Goal: Transaction & Acquisition: Purchase product/service

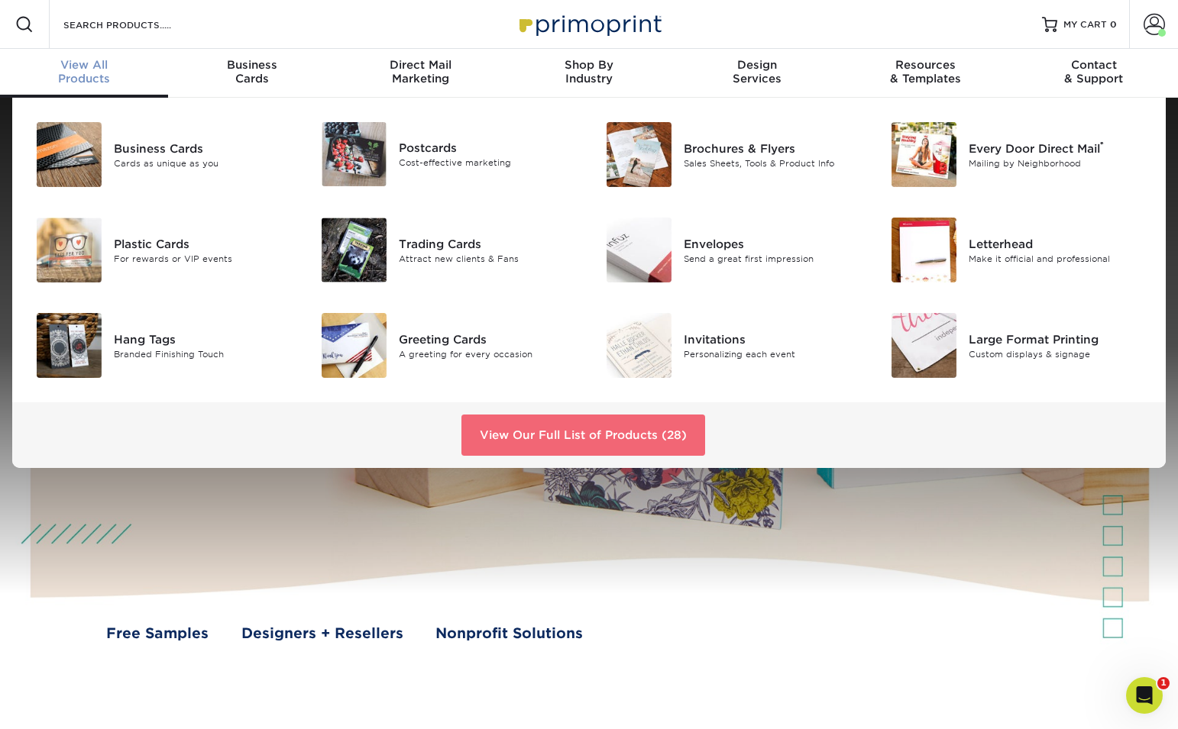
click at [556, 442] on link "View Our Full List of Products (28)" at bounding box center [583, 435] width 244 height 41
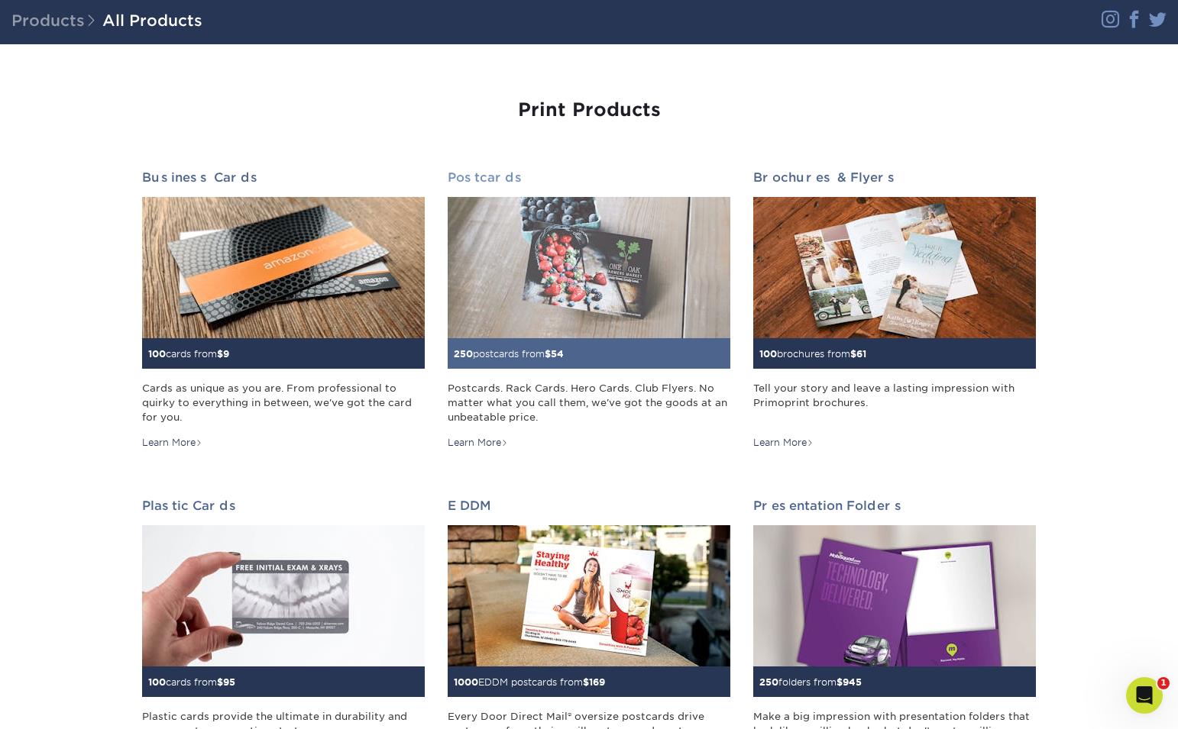
scroll to position [105, 0]
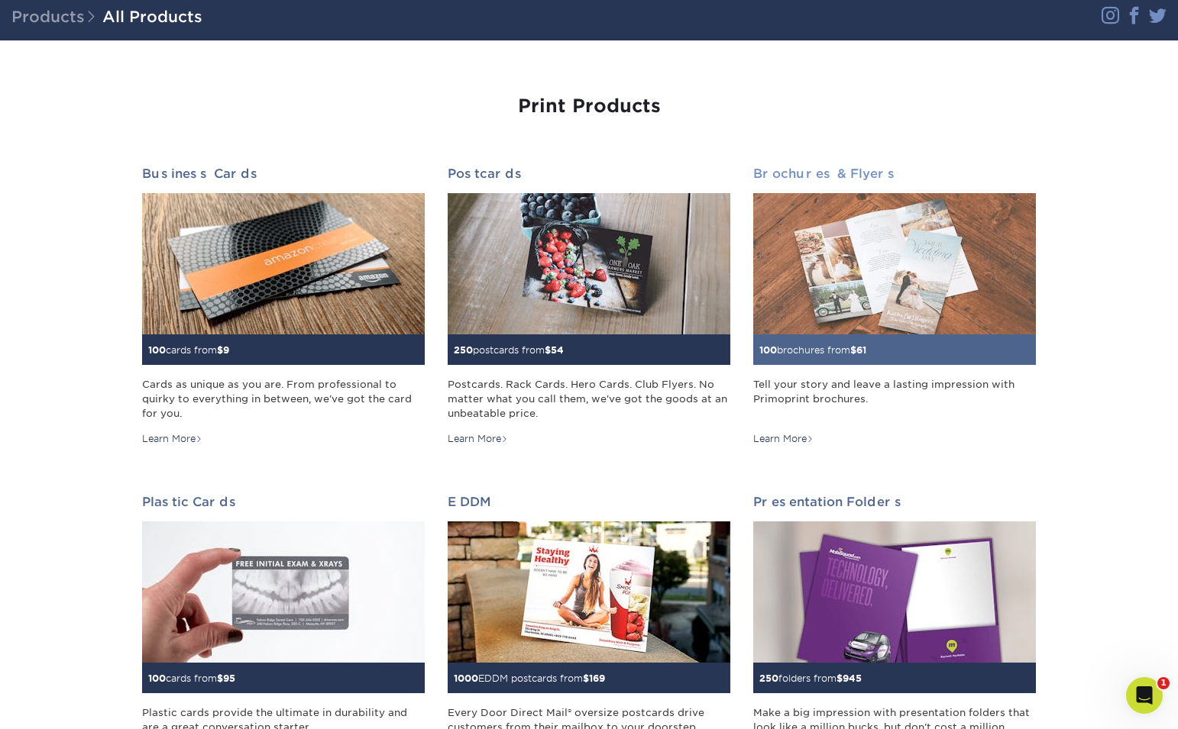
click at [826, 331] on img at bounding box center [894, 263] width 283 height 141
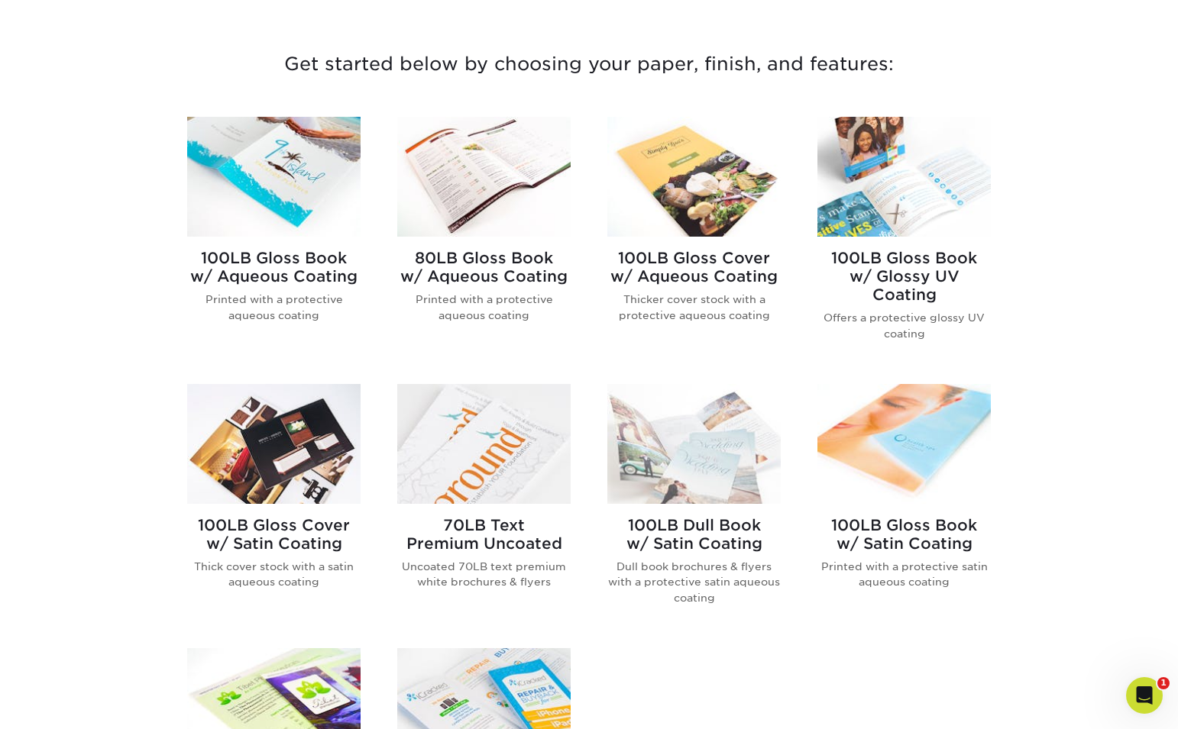
scroll to position [554, 0]
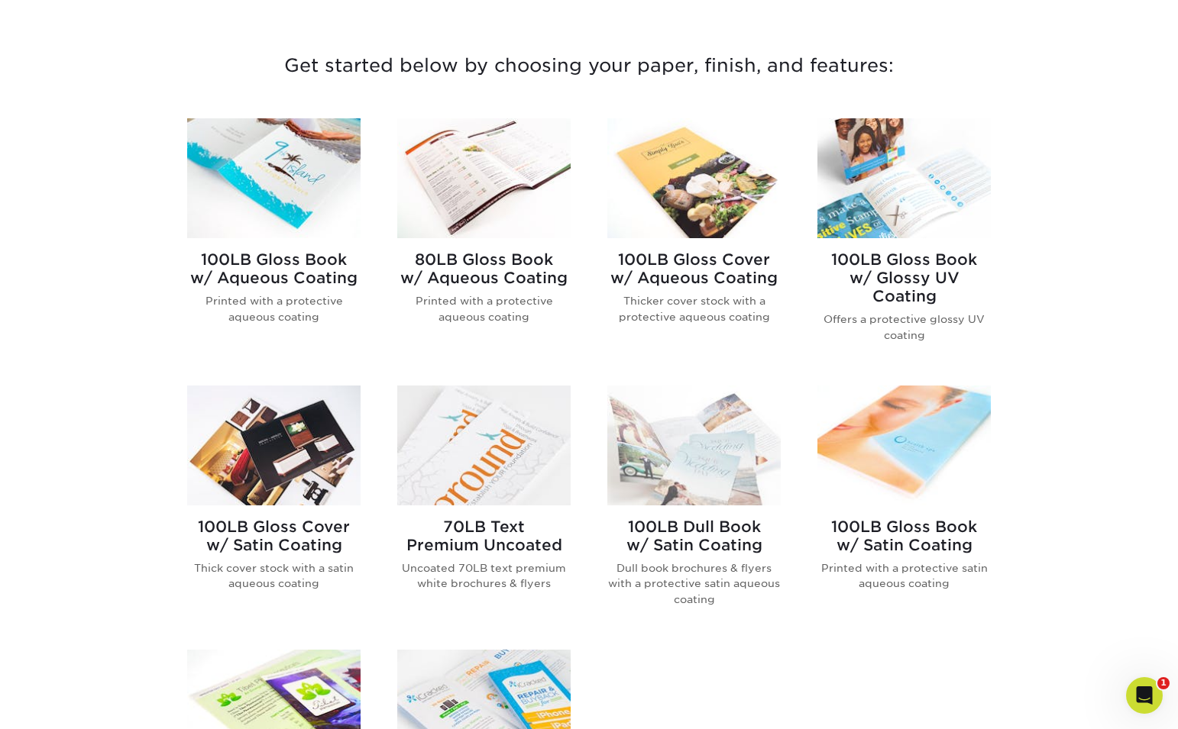
click at [664, 443] on img at bounding box center [693, 446] width 173 height 120
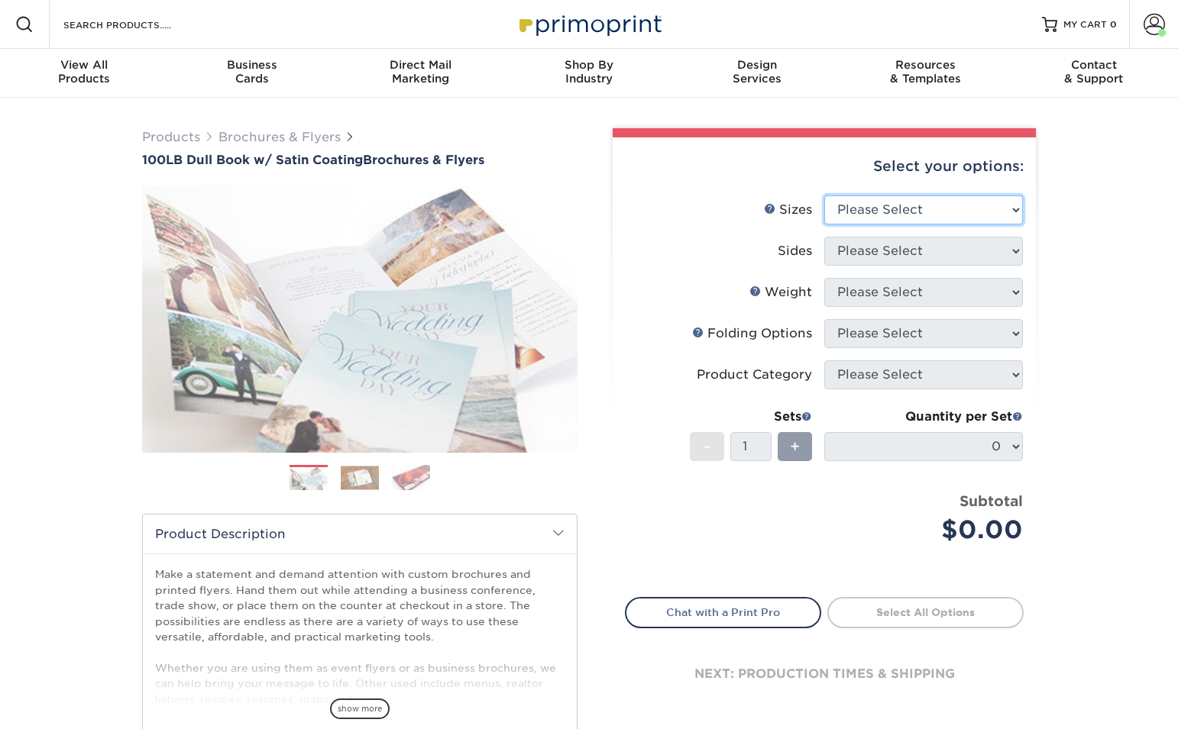
click at [961, 215] on select "Please Select 3.67" x 8.5" 3.67" x 8.5" 4" x 6" 4" x 8.5" 4" x 8.5" 4" x 9" 4" …" at bounding box center [923, 209] width 199 height 29
click at [933, 228] on li "Sizes Help Sizes Please Select 3.67" x 8.5" 3.67" x 8.5" 4" x 6" 4" x 8.5" 4" x…" at bounding box center [823, 215] width 397 height 41
click at [923, 205] on select "Please Select 3.67" x 8.5" 3.67" x 8.5" 4" x 6" 4" x 8.5" 4" x 8.5" 4" x 9" 4" …" at bounding box center [923, 209] width 199 height 29
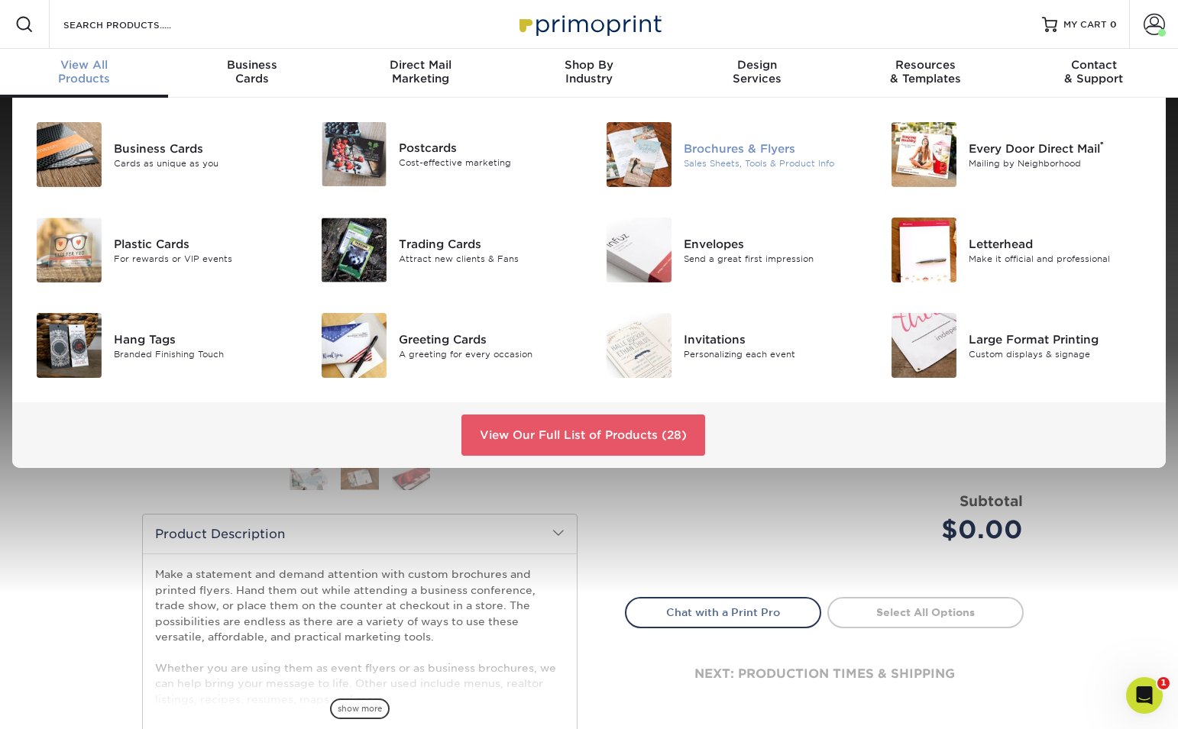
click at [642, 163] on img at bounding box center [638, 154] width 65 height 65
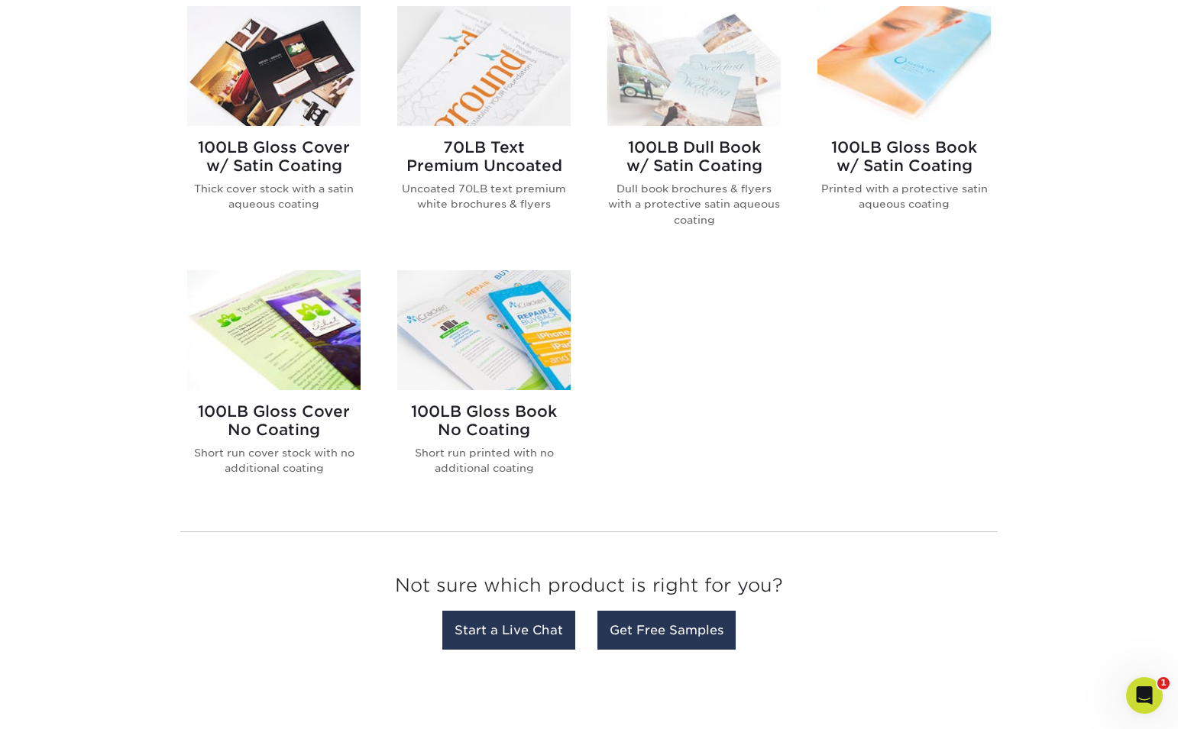
scroll to position [924, 0]
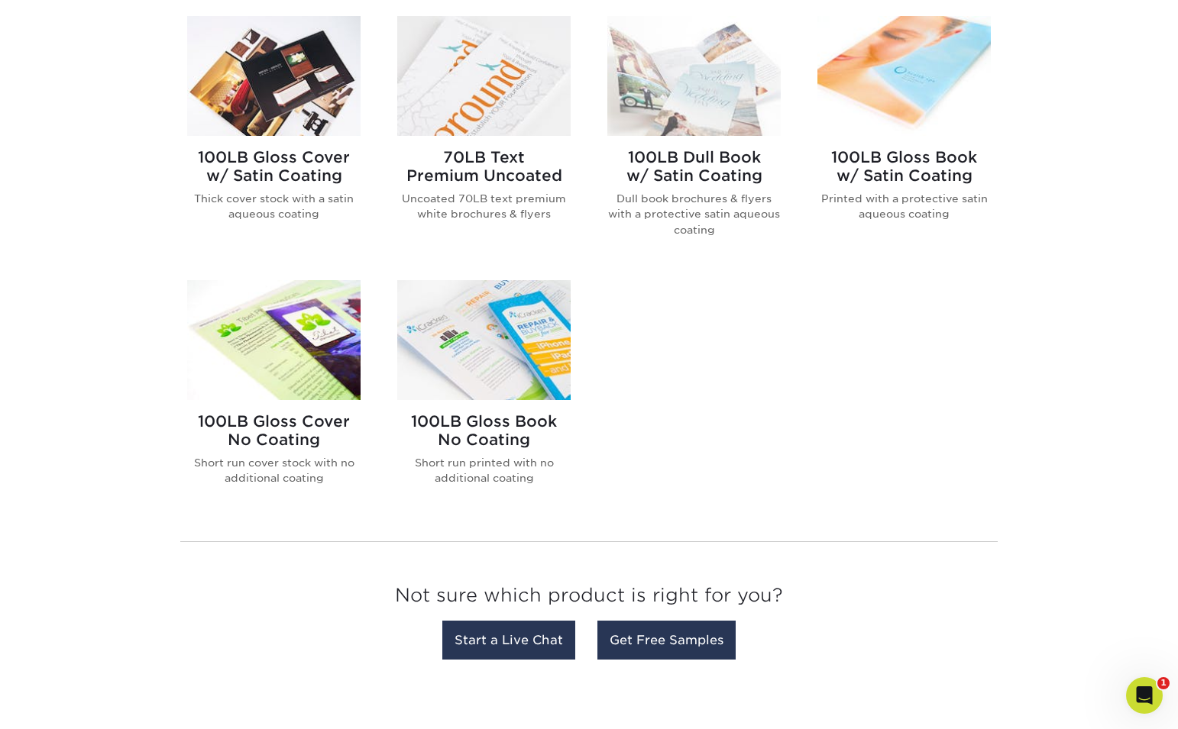
click at [495, 384] on img at bounding box center [483, 340] width 173 height 120
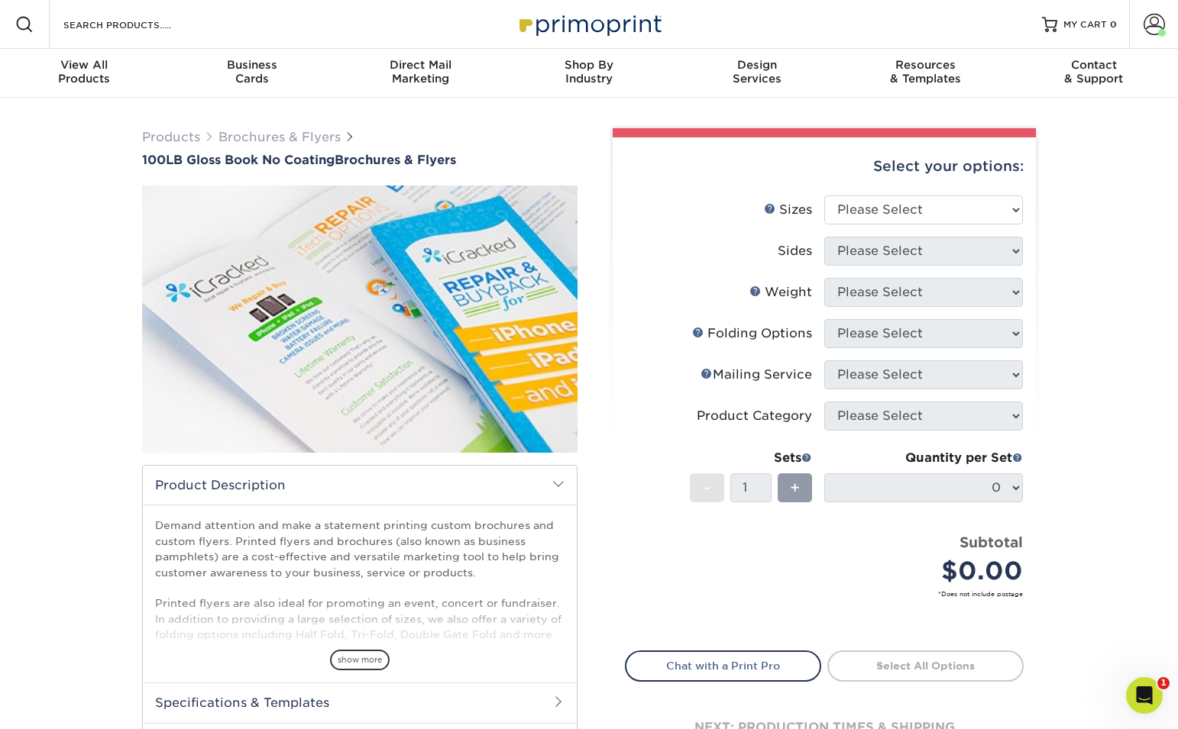
click at [657, 433] on li "Product Category Please Select" at bounding box center [823, 422] width 397 height 41
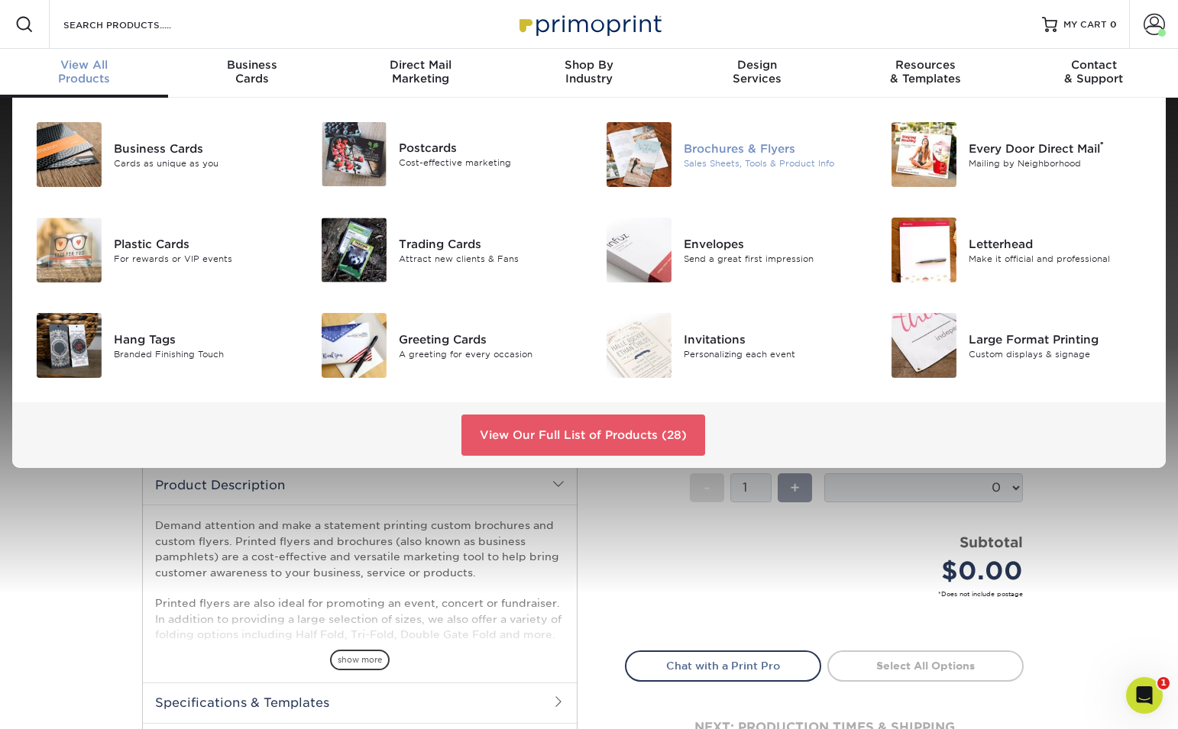
click at [674, 153] on div at bounding box center [636, 154] width 95 height 65
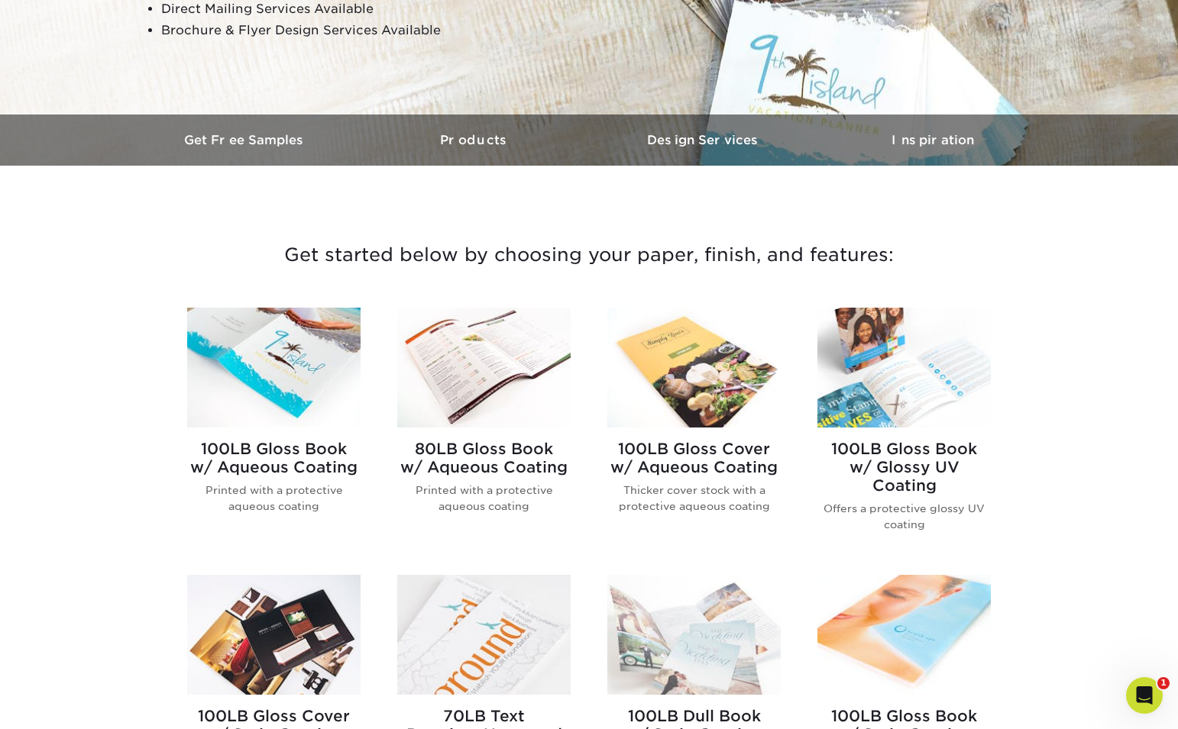
scroll to position [368, 0]
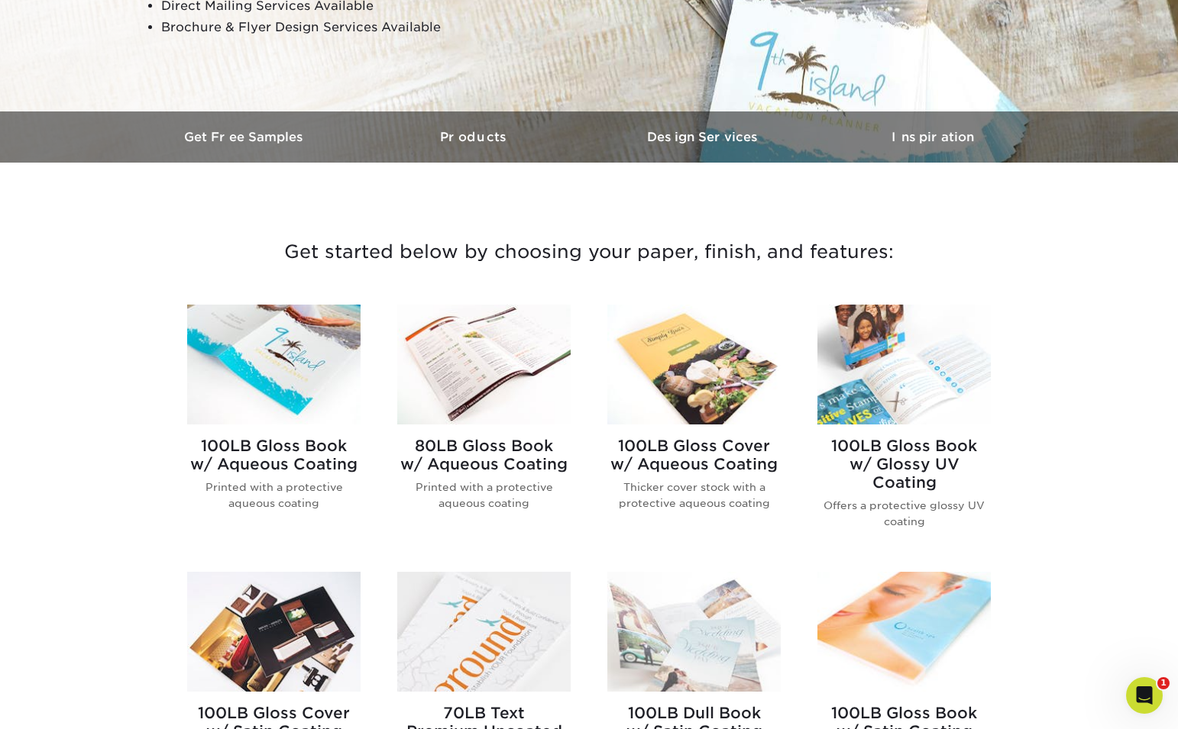
click at [711, 383] on img at bounding box center [693, 365] width 173 height 120
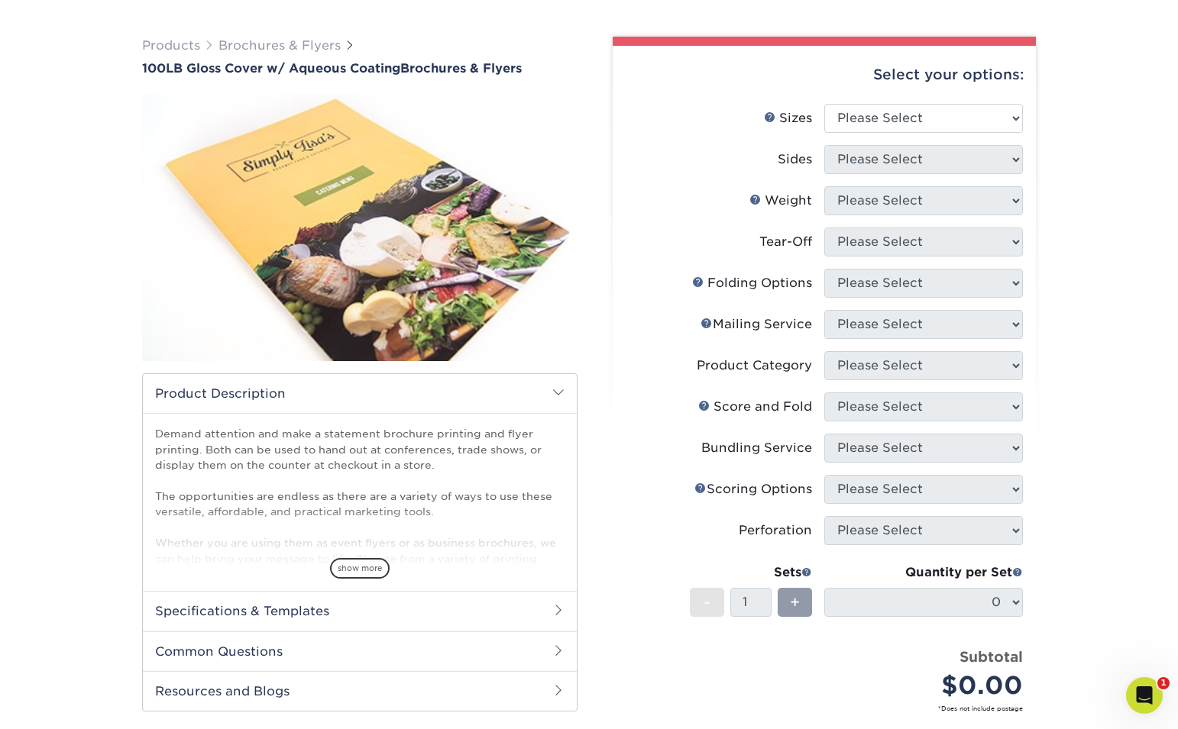
scroll to position [96, 0]
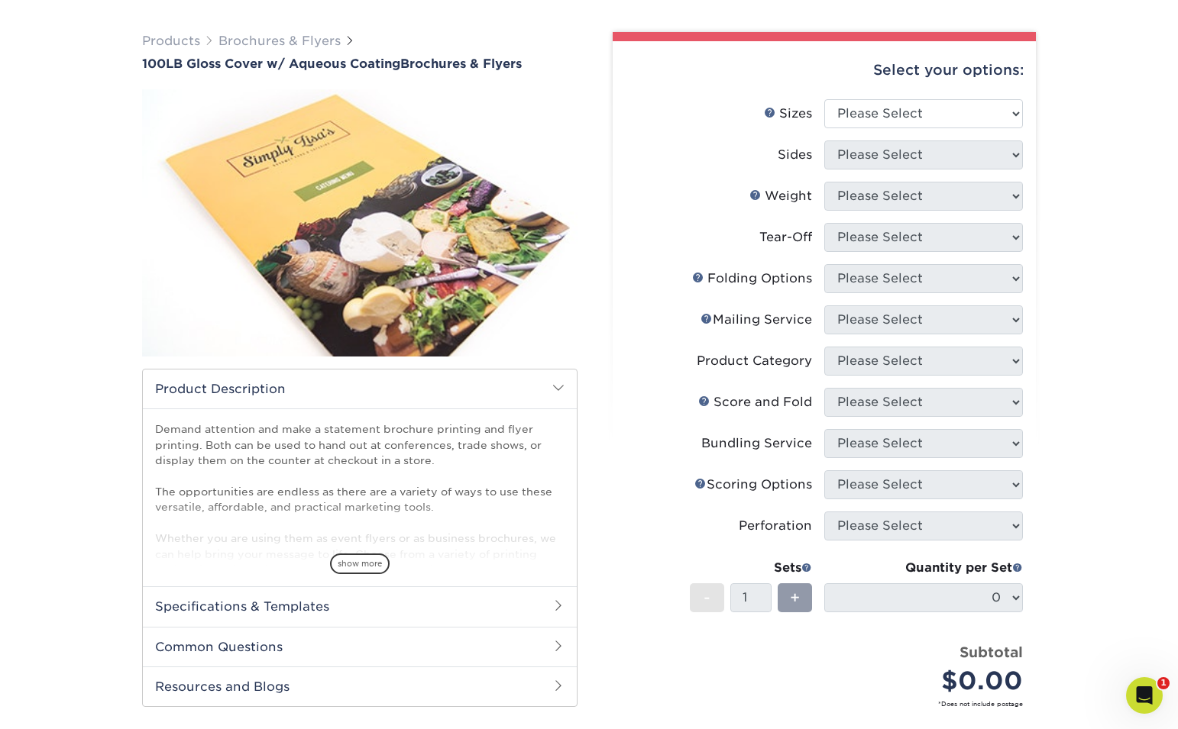
click at [524, 273] on img at bounding box center [359, 223] width 435 height 301
click at [286, 248] on img at bounding box center [359, 223] width 435 height 301
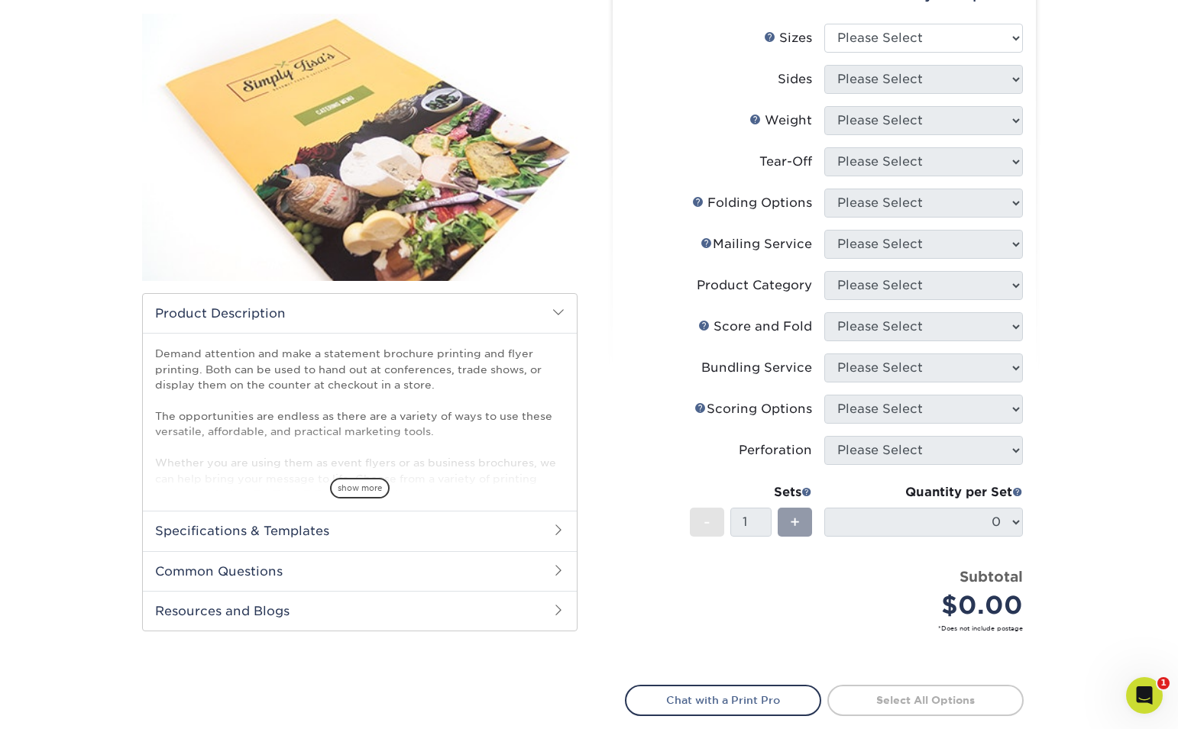
scroll to position [166, 0]
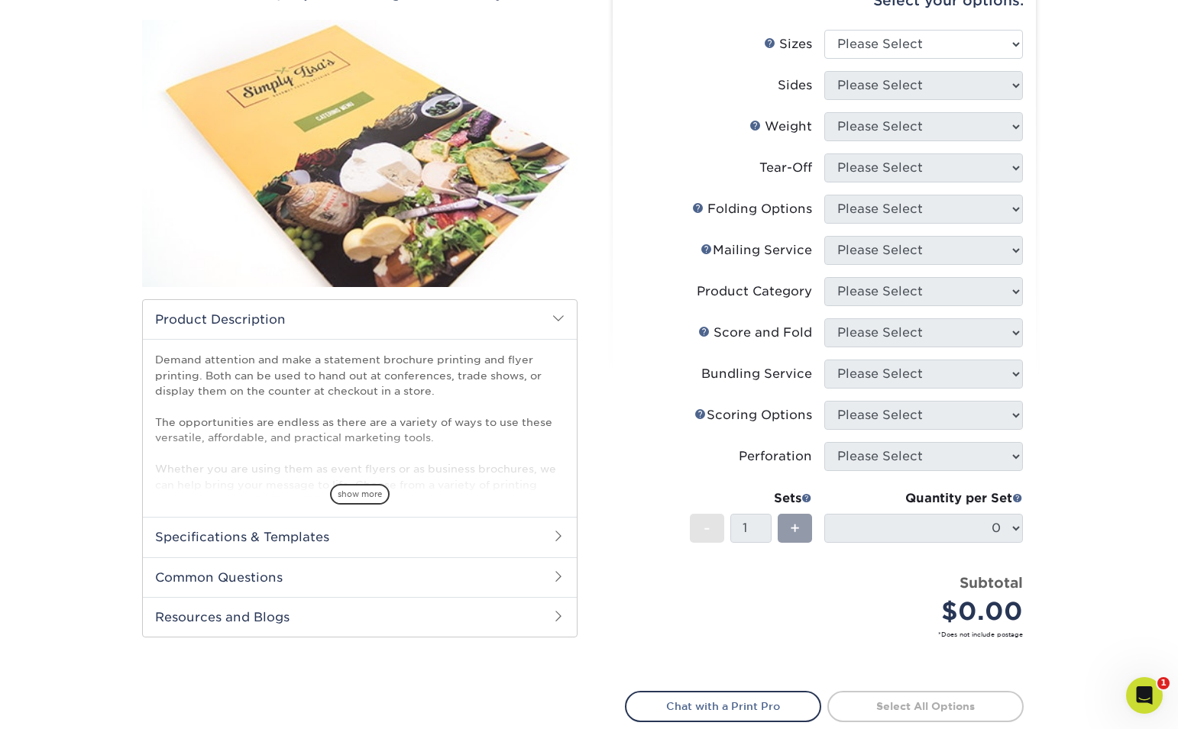
click at [359, 203] on img at bounding box center [359, 153] width 435 height 301
click at [422, 210] on img at bounding box center [359, 153] width 435 height 301
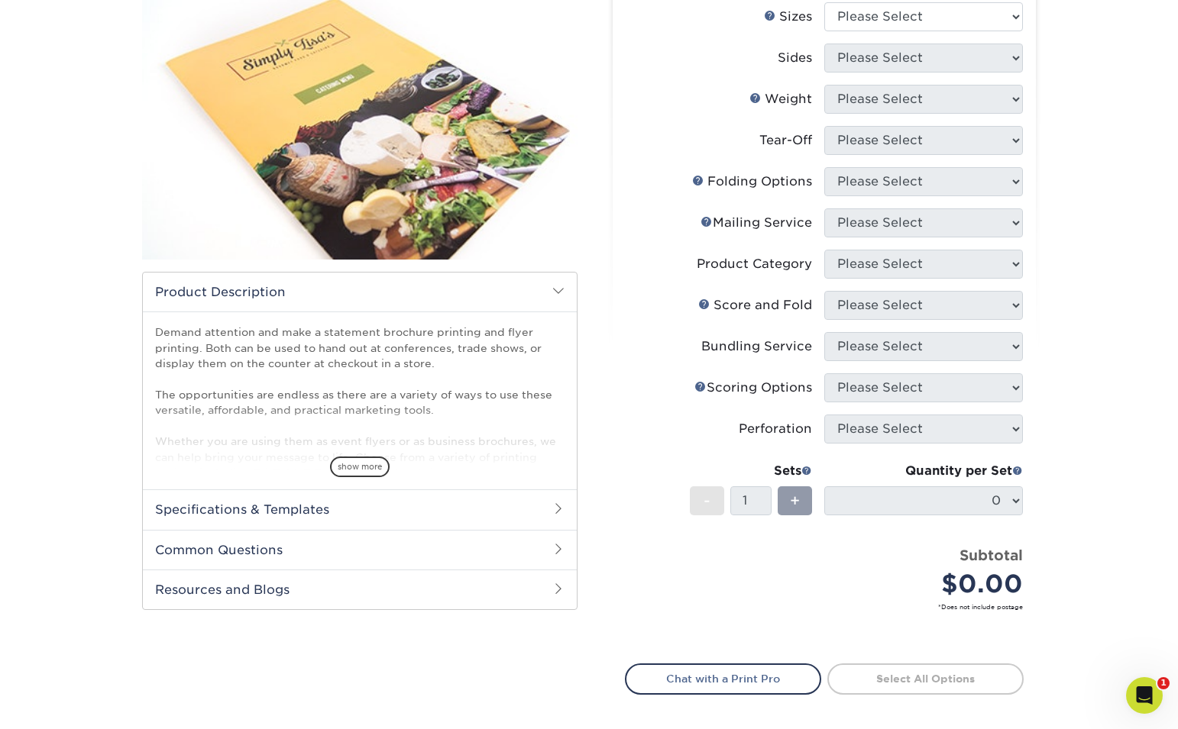
scroll to position [198, 0]
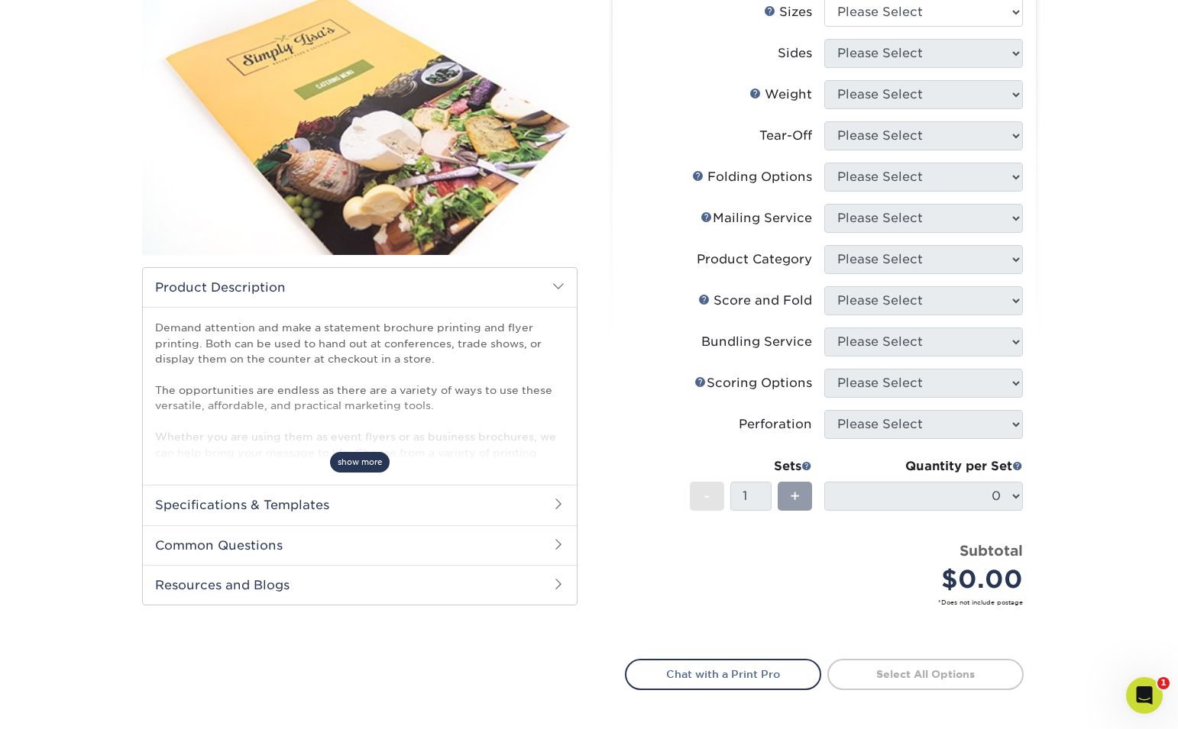
click at [363, 463] on span "show more" at bounding box center [360, 462] width 60 height 21
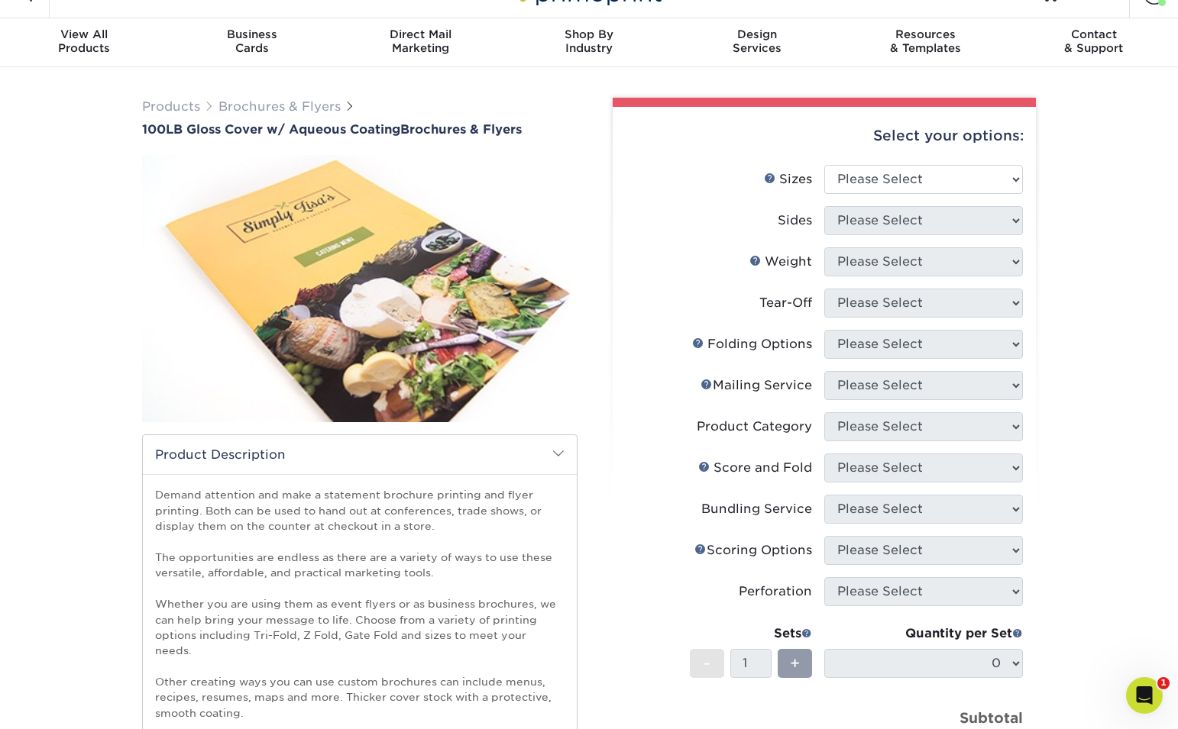
scroll to position [0, 0]
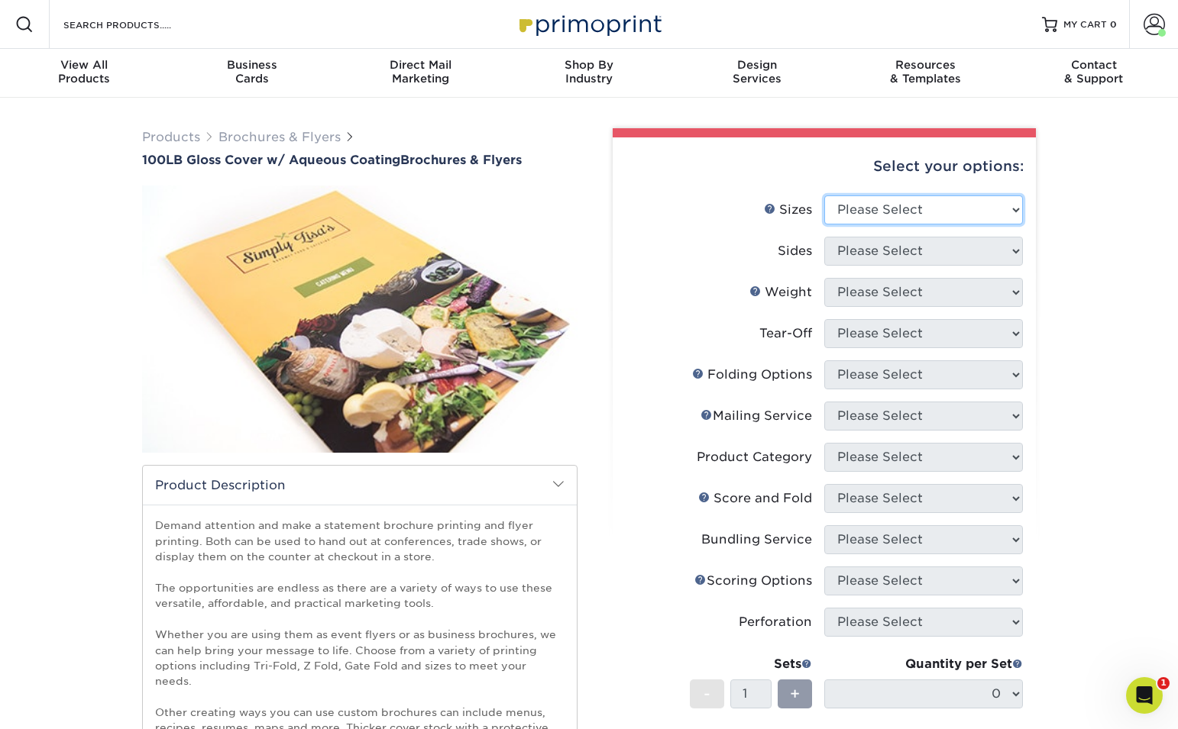
click at [932, 217] on select "Please Select 3.5" x 8.5" 3.5" x 11" 3.67" x 8.5" 4" x 8.5" 4" x 11" 4" x 12" 4…" at bounding box center [923, 209] width 199 height 29
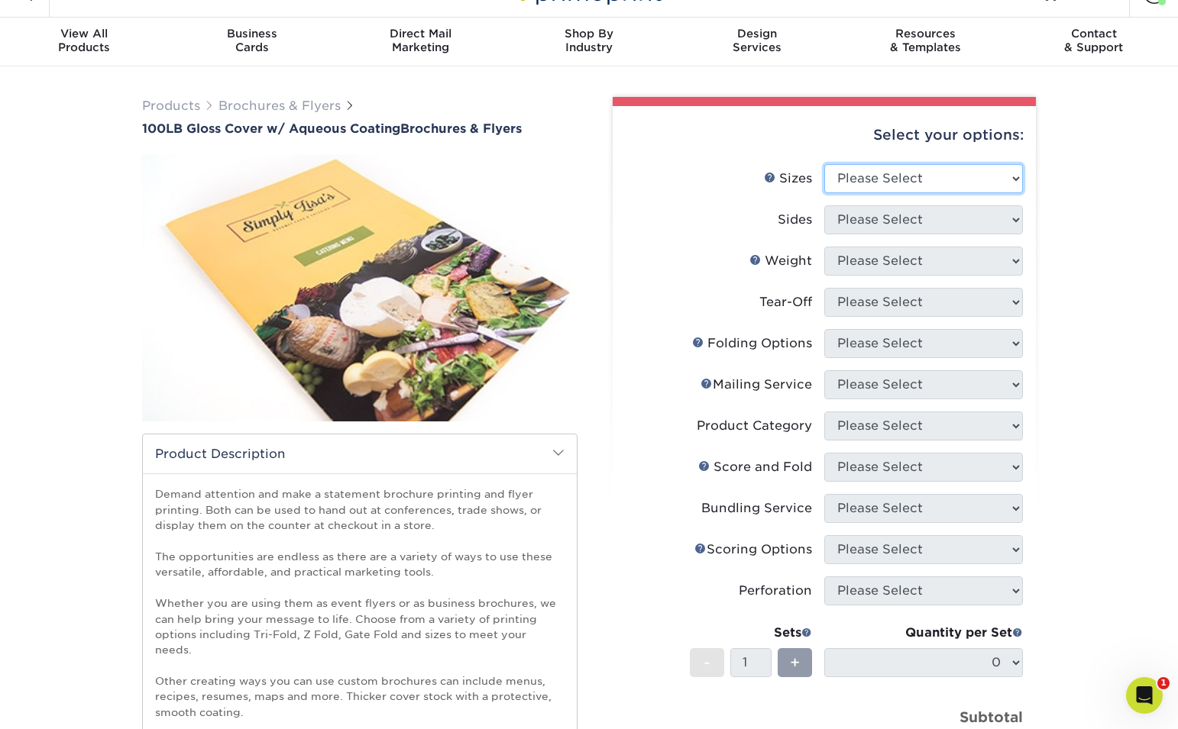
scroll to position [31, 0]
click at [939, 165] on select "Please Select 3.5" x 8.5" 3.5" x 11" 3.67" x 8.5" 4" x 8.5" 4" x 11" 4" x 12" 4…" at bounding box center [923, 179] width 199 height 29
select select "12.00x15.00"
click at [824, 165] on select "Please Select 3.5" x 8.5" 3.5" x 11" 3.67" x 8.5" 4" x 8.5" 4" x 11" 4" x 12" 4…" at bounding box center [923, 179] width 199 height 29
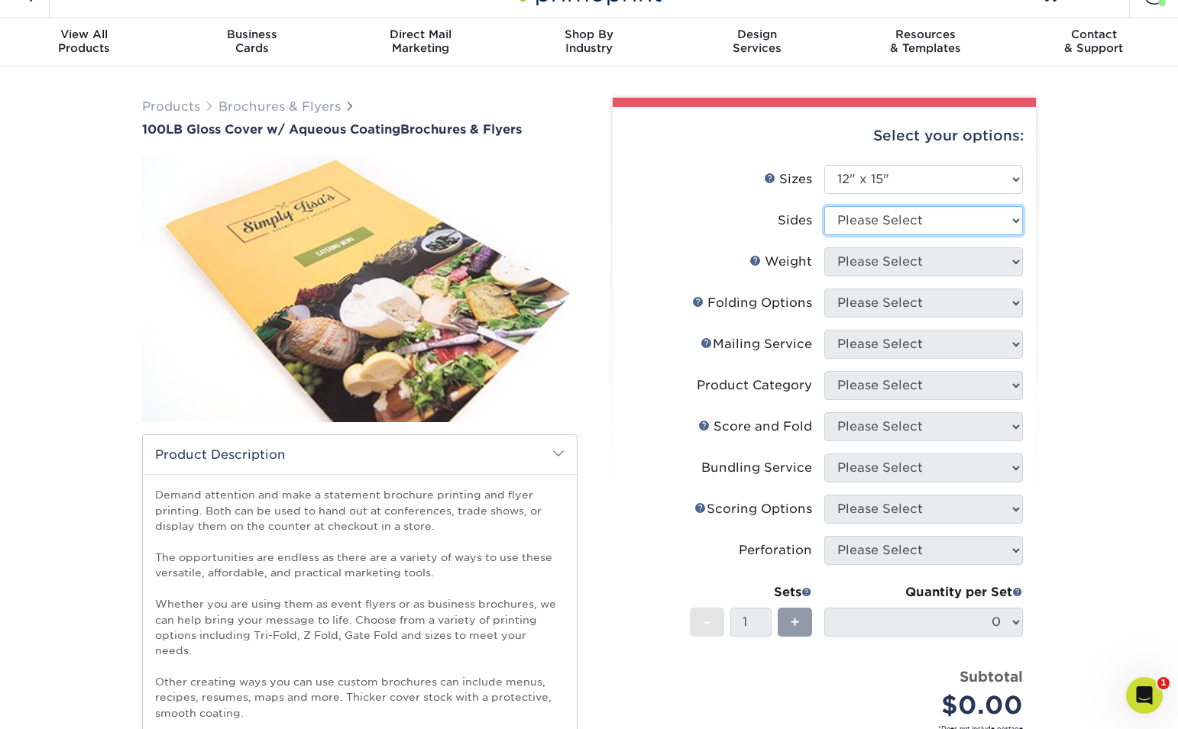
click at [946, 221] on select "Please Select Print Both Sides Print Front Only" at bounding box center [923, 220] width 199 height 29
select select "13abbda7-1d64-4f25-8bb2-c179b224825d"
click at [824, 206] on select "Please Select Print Both Sides Print Front Only" at bounding box center [923, 220] width 199 height 29
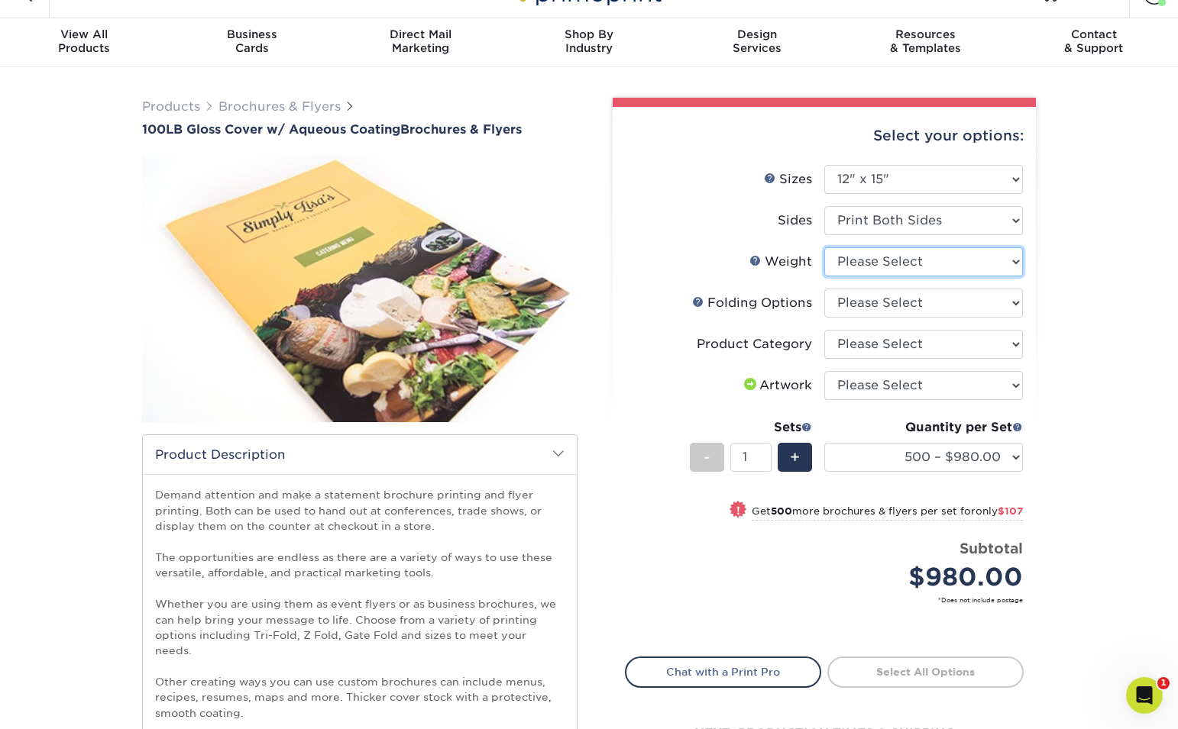
click at [951, 263] on select "Please Select 100LB" at bounding box center [923, 261] width 199 height 29
select select "100LB"
click at [824, 247] on select "Please Select 100LB" at bounding box center [923, 261] width 199 height 29
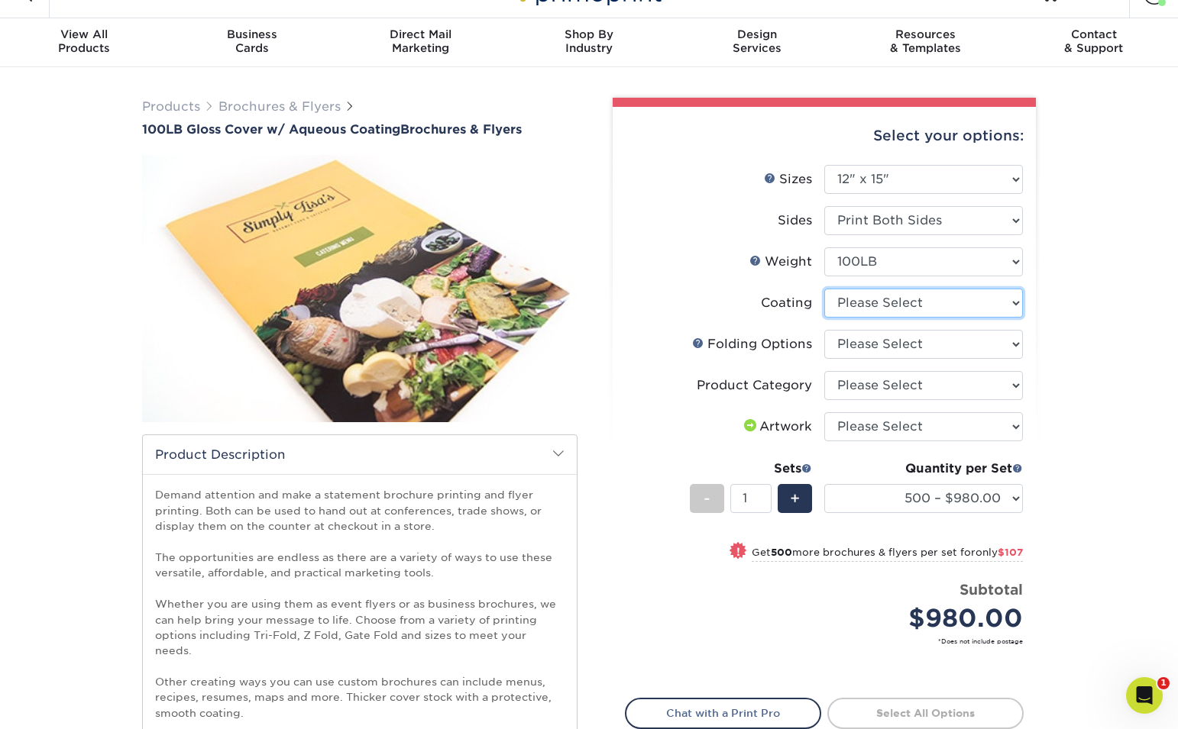
click at [967, 305] on select at bounding box center [923, 303] width 199 height 29
select select "d41dab50-ff65-4f4f-bb17-2afe4d36ae33"
click at [824, 289] on select at bounding box center [923, 303] width 199 height 29
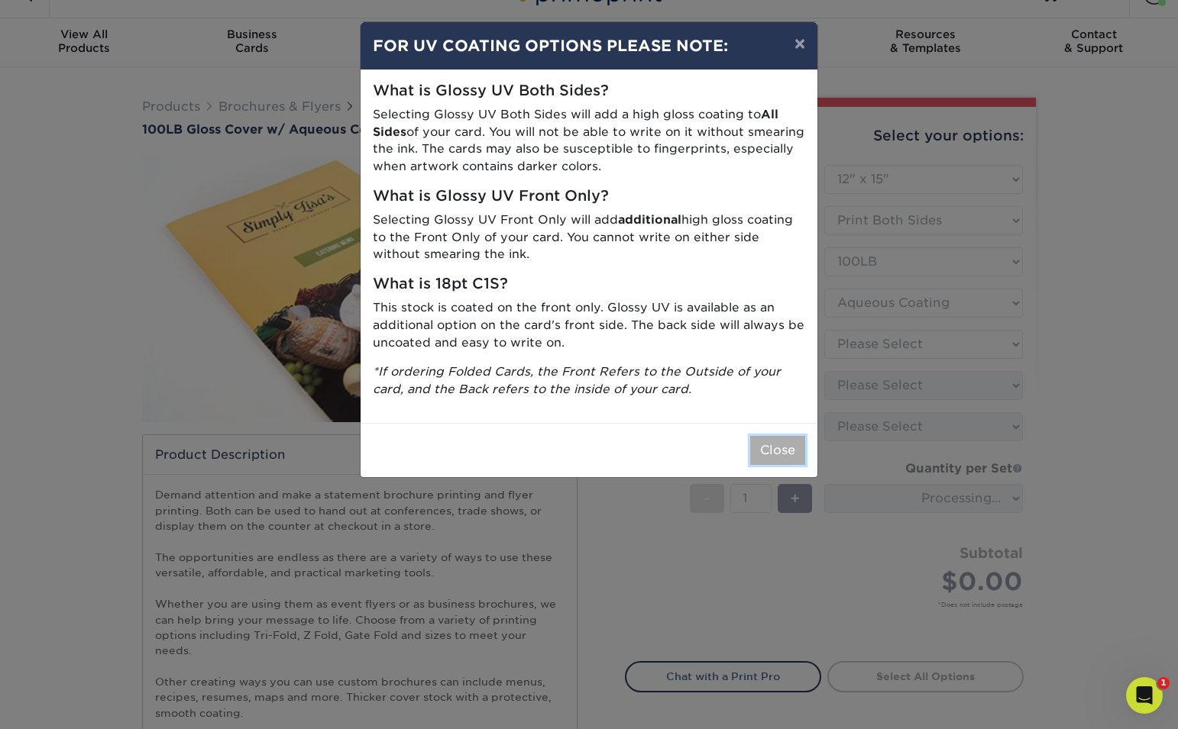
click at [790, 450] on button "Close" at bounding box center [777, 450] width 55 height 29
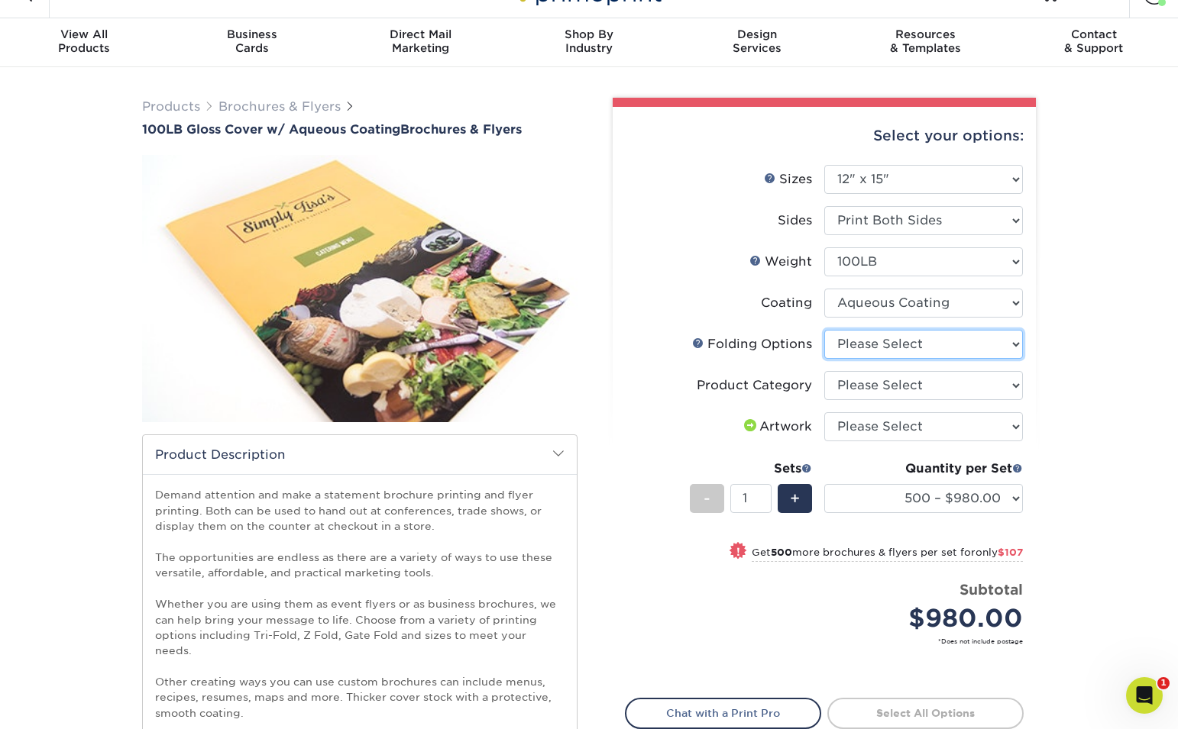
click at [927, 346] on select "Please Select FLAT - No Folding" at bounding box center [923, 344] width 199 height 29
click at [994, 339] on select "Please Select FLAT - No Folding" at bounding box center [923, 344] width 199 height 29
select select "9b1d5825-34d1-4721-9874-ed79abb003d7"
click at [824, 330] on select "Please Select FLAT - No Folding" at bounding box center [923, 344] width 199 height 29
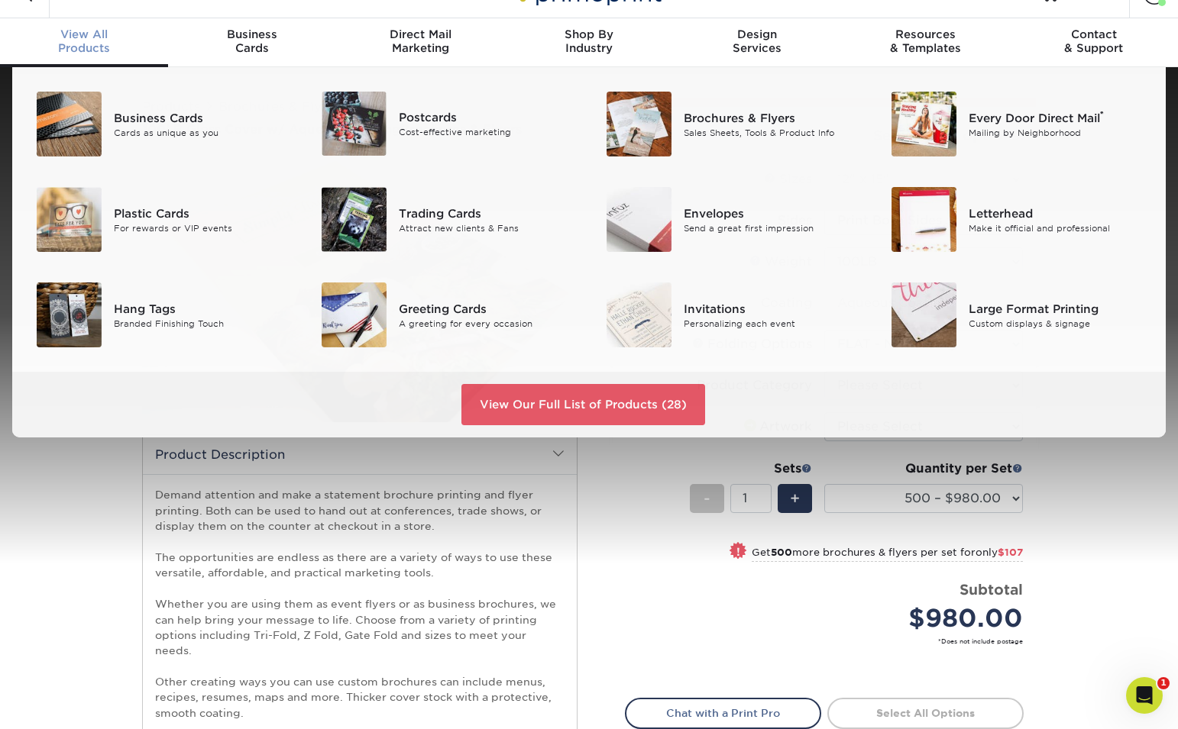
click at [81, 45] on div "View All Products" at bounding box center [84, 40] width 168 height 27
click at [641, 116] on img at bounding box center [638, 124] width 65 height 65
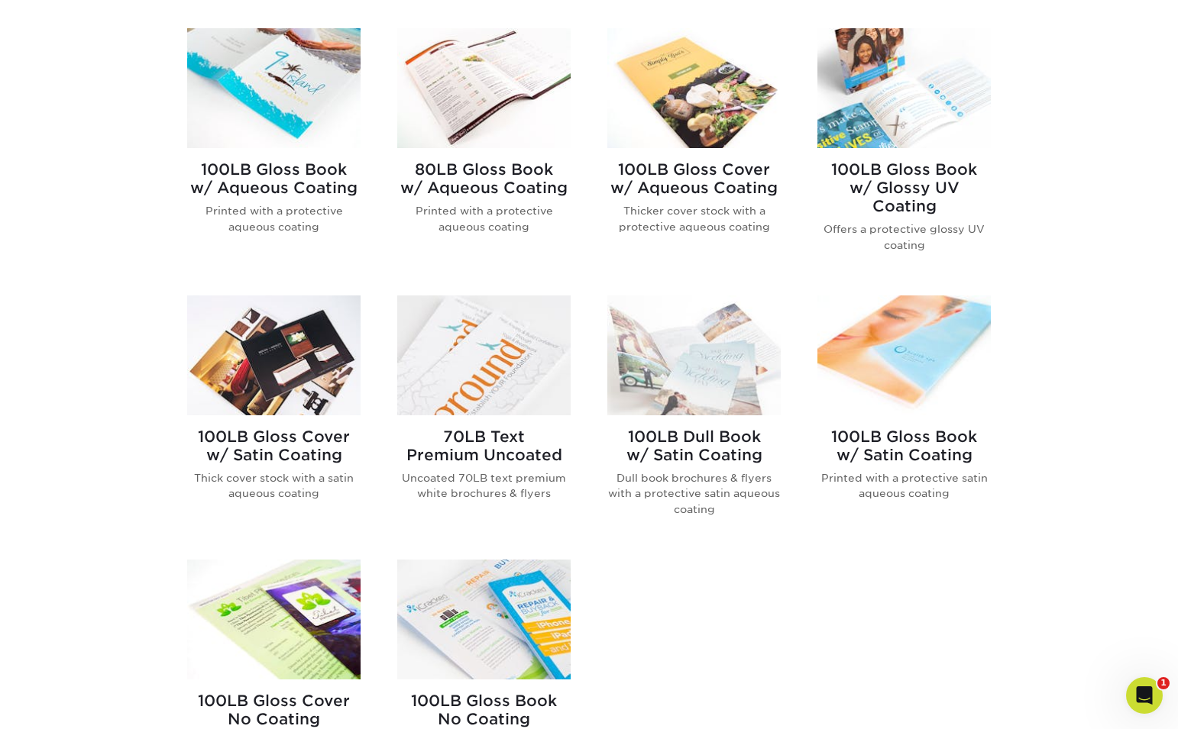
scroll to position [642, 0]
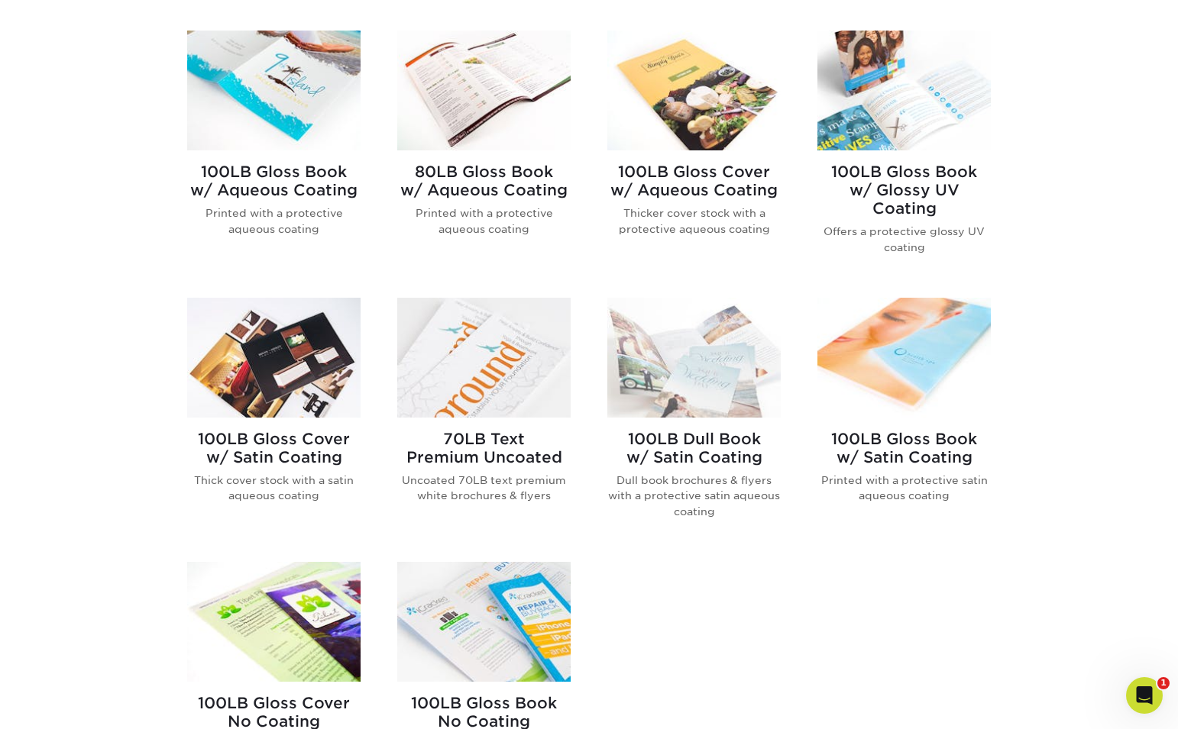
click at [250, 392] on img at bounding box center [273, 358] width 173 height 120
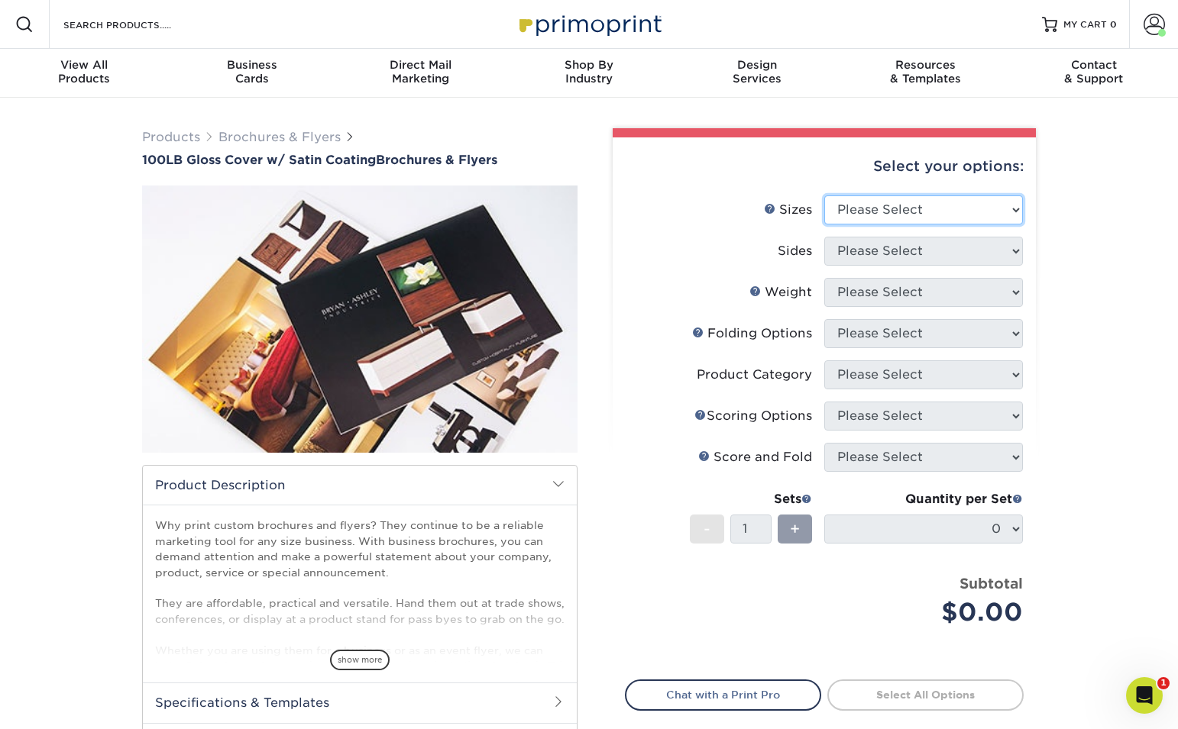
click at [960, 209] on select "Please Select 3.67" x 8.5" 4" x 8.5" 4" x 11" 4" x 12" 4.25" x 11" 5.5" x 8.5" …" at bounding box center [923, 209] width 199 height 29
select select "12.00x15.00"
click at [824, 195] on select "Please Select 3.67" x 8.5" 4" x 8.5" 4" x 11" 4" x 12" 4.25" x 11" 5.5" x 8.5" …" at bounding box center [923, 209] width 199 height 29
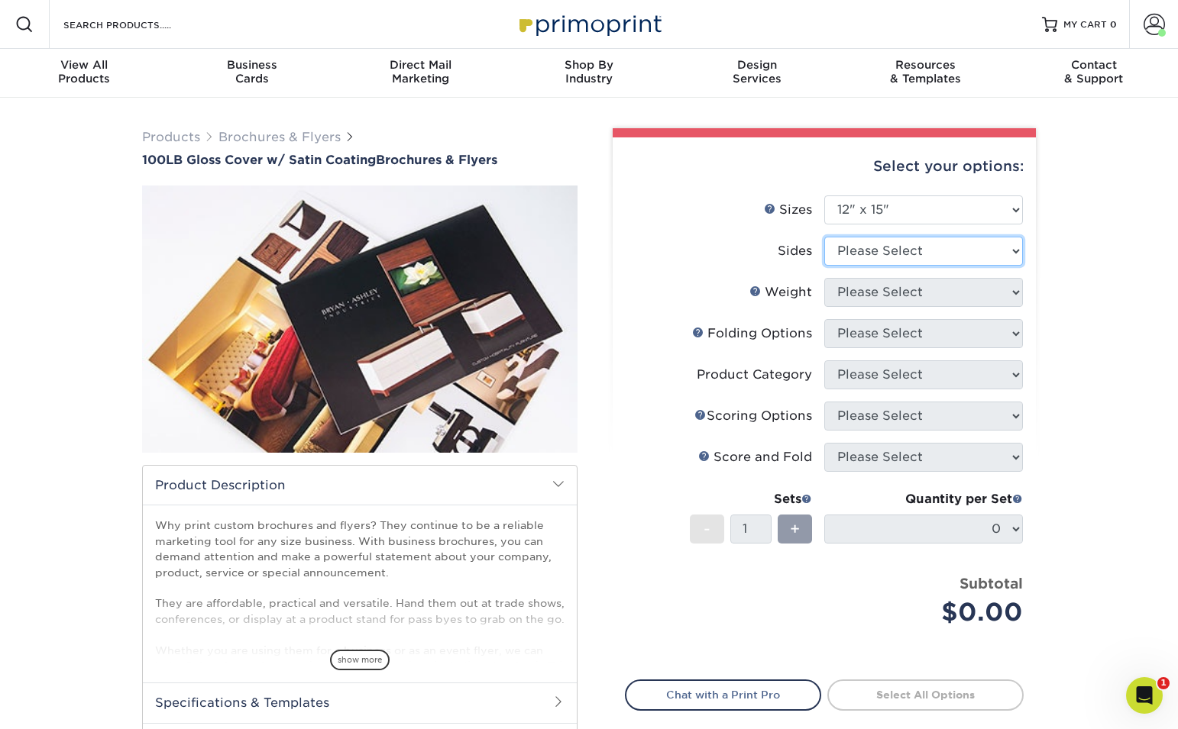
click at [903, 253] on select "Please Select Print Both Sides Print Front Only" at bounding box center [923, 251] width 199 height 29
select select "13abbda7-1d64-4f25-8bb2-c179b224825d"
click at [824, 237] on select "Please Select Print Both Sides Print Front Only" at bounding box center [923, 251] width 199 height 29
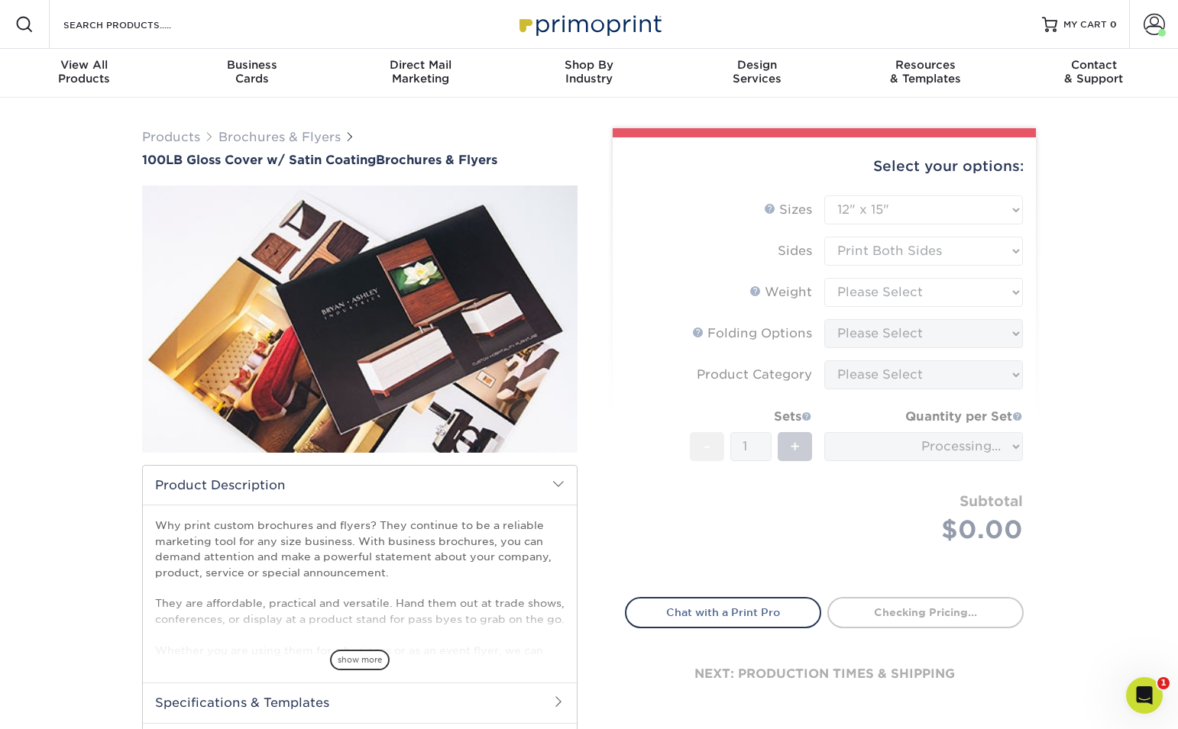
click at [900, 292] on form "Sizes Help Sizes Please Select 3.67" x 8.5" 4" x 8.5" 4" x 11" 4" x 12" 4.25" x…" at bounding box center [824, 387] width 399 height 384
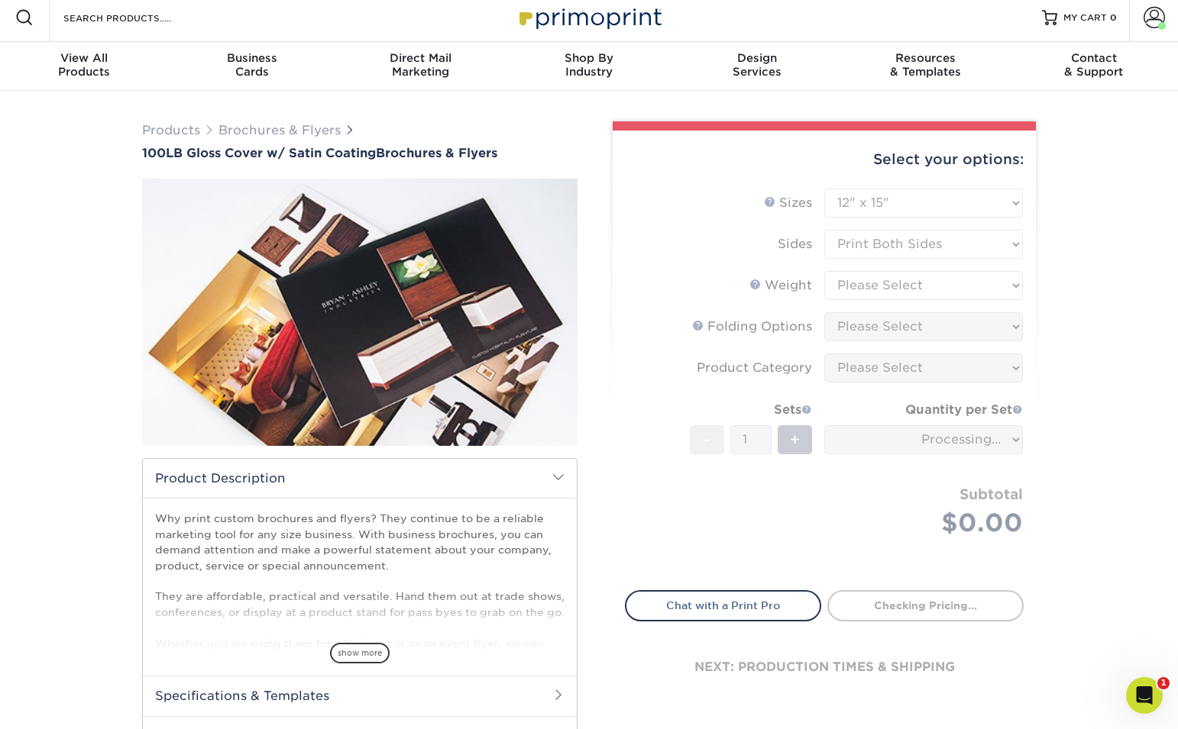
click at [900, 292] on form "Sizes Help Sizes Please Select 3.67" x 8.5" 4" x 8.5" 4" x 11" 4" x 12" 4.25" x…" at bounding box center [824, 381] width 399 height 384
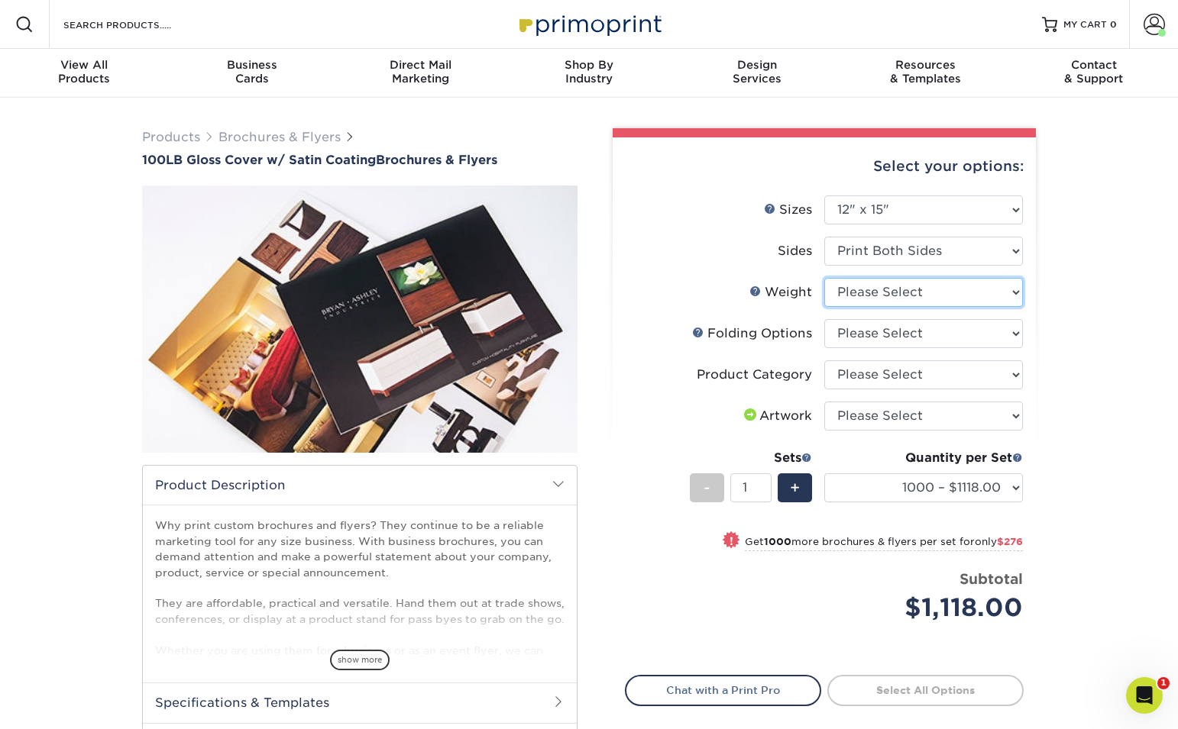
click at [860, 296] on select "Please Select 100LB" at bounding box center [923, 292] width 199 height 29
click at [824, 278] on select "Please Select 100LB" at bounding box center [923, 292] width 199 height 29
click at [860, 296] on select "Please Select 100LB" at bounding box center [923, 292] width 199 height 29
select select "100LB"
click at [824, 278] on select "Please Select 100LB" at bounding box center [923, 292] width 199 height 29
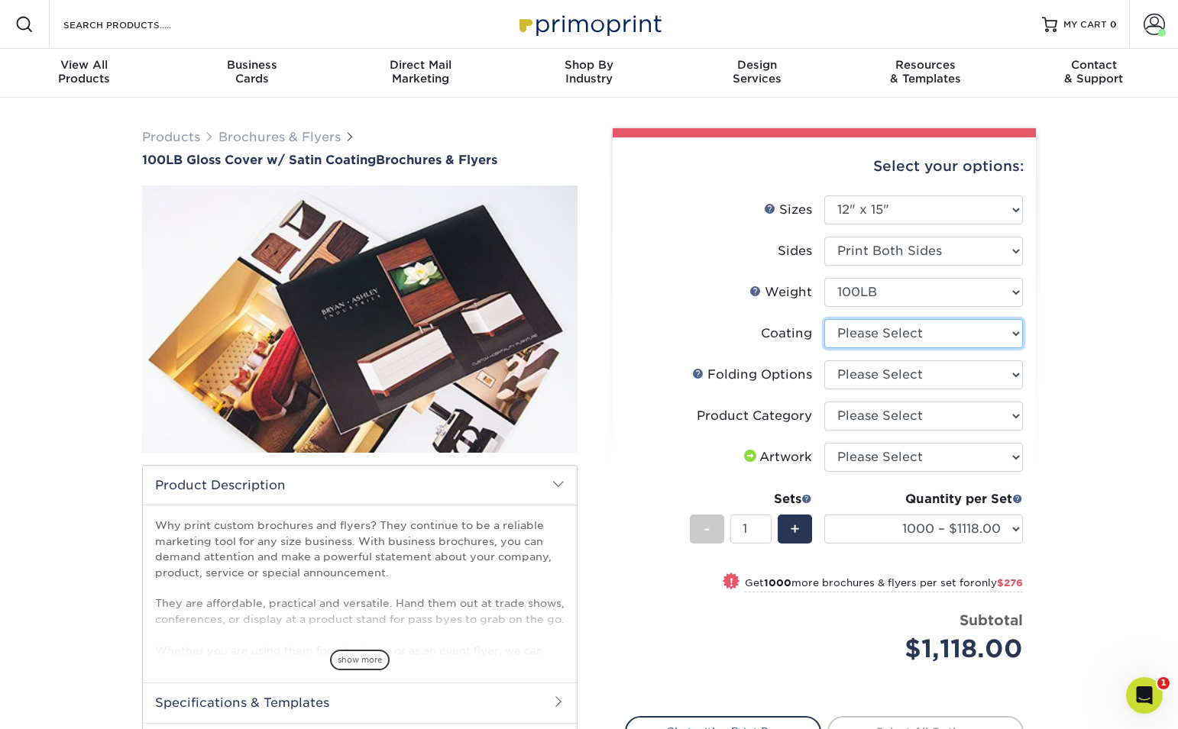
click at [877, 336] on select at bounding box center [923, 333] width 199 height 29
select select "1753ff32-3d28-4f95-990a-6fda0dbe3d7c"
click at [824, 319] on select at bounding box center [923, 333] width 199 height 29
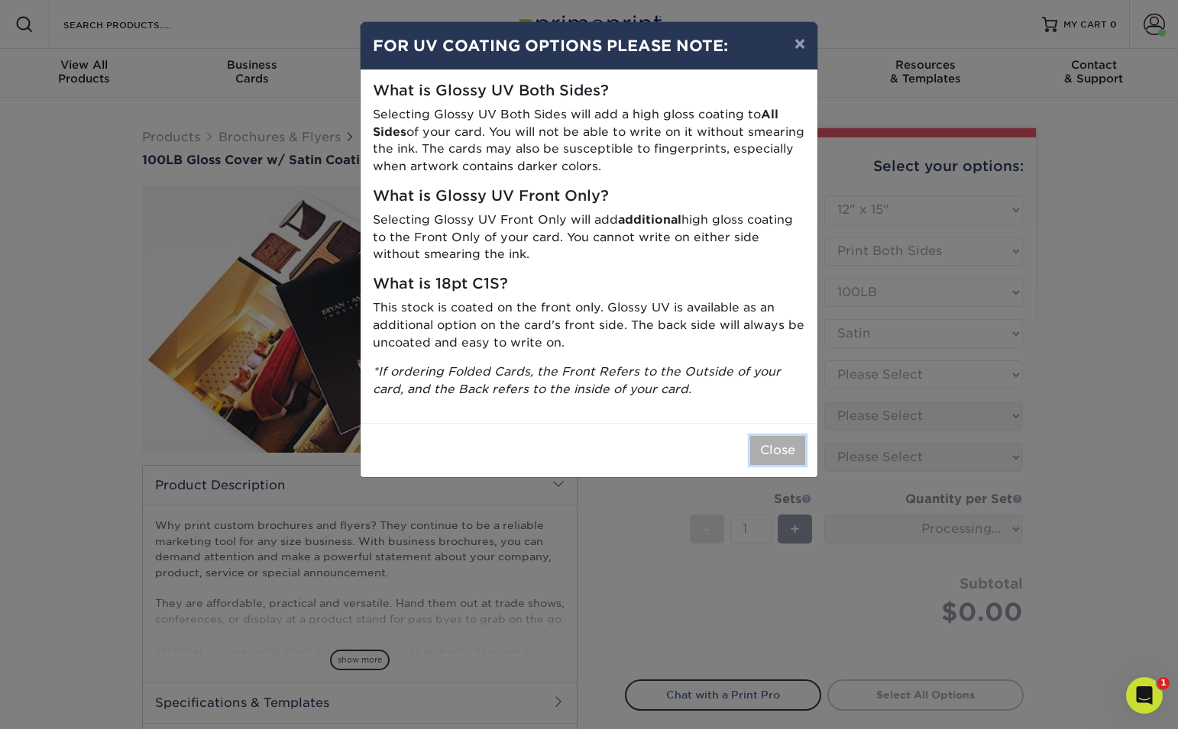
click at [800, 454] on button "Close" at bounding box center [777, 450] width 55 height 29
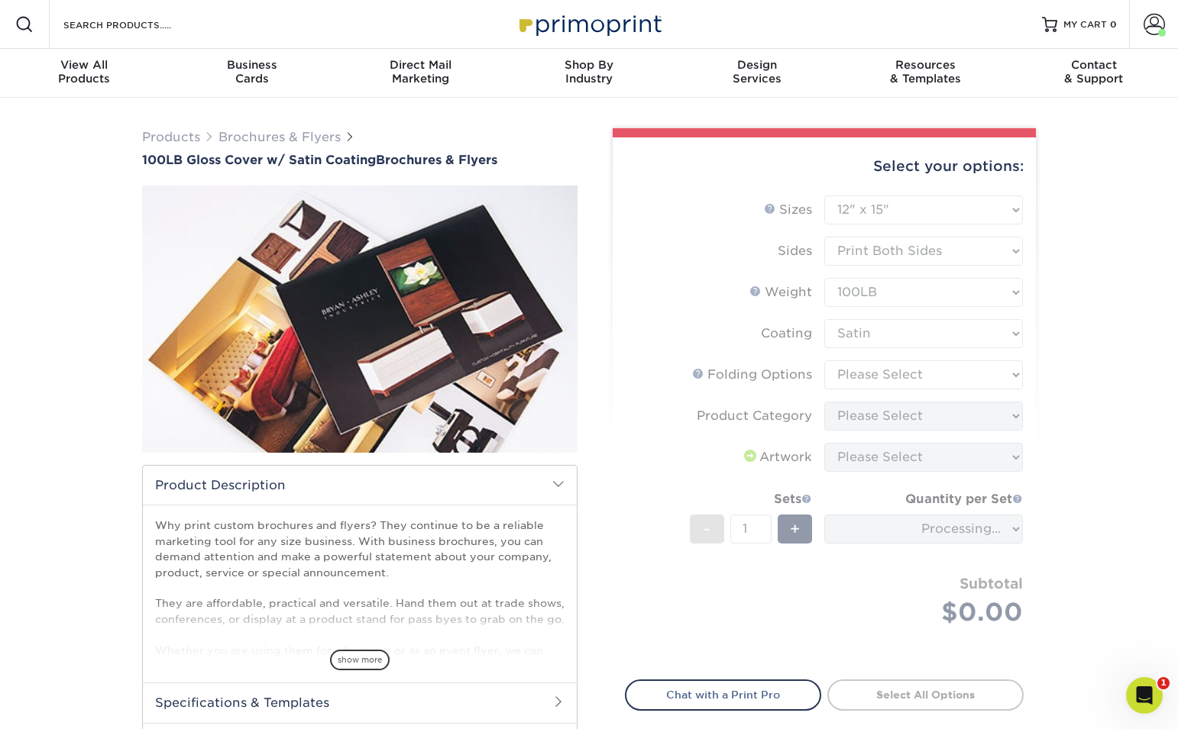
click at [871, 369] on form "Sizes Help Sizes Please Select 3.67" x 8.5" 4" x 8.5" 4" x 11" 4" x 12" 4.25" x…" at bounding box center [824, 428] width 399 height 467
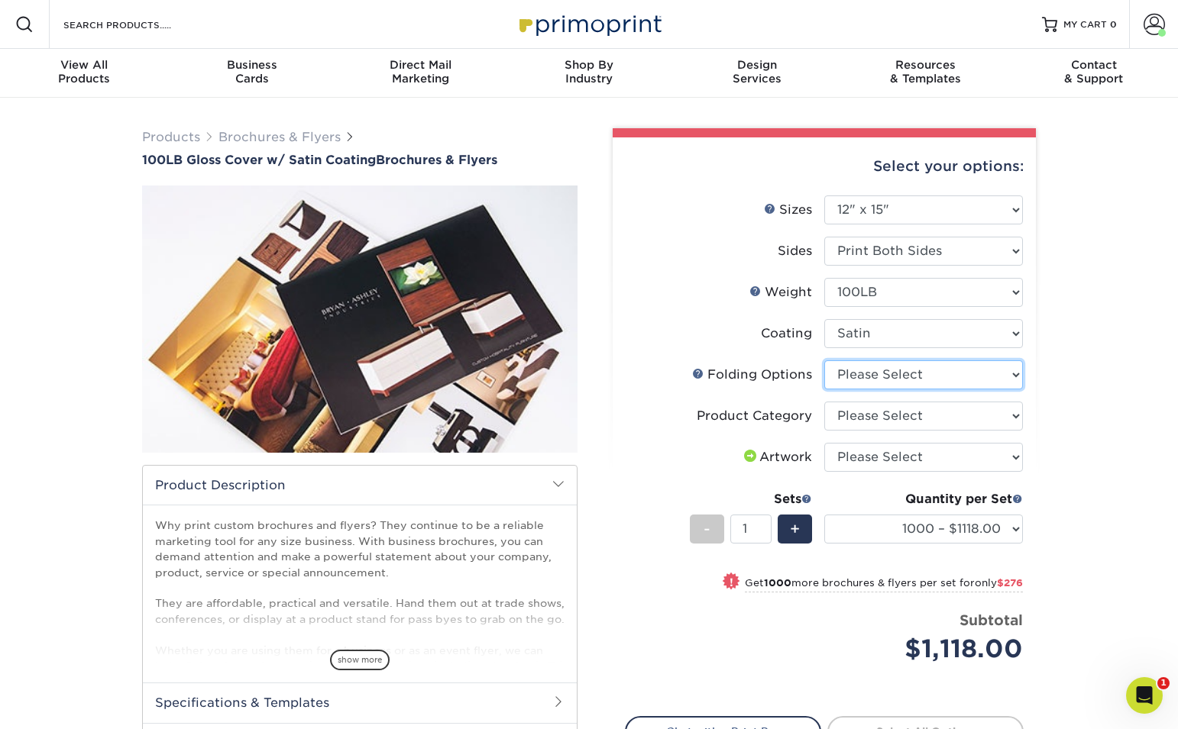
click at [871, 369] on select "Please Select FLAT - No Folding" at bounding box center [923, 374] width 199 height 29
select select "9b1d5825-34d1-4721-9874-ed79abb003d7"
click at [824, 360] on select "Please Select FLAT - No Folding" at bounding box center [923, 374] width 199 height 29
click at [713, 352] on li "Coating" at bounding box center [823, 339] width 397 height 41
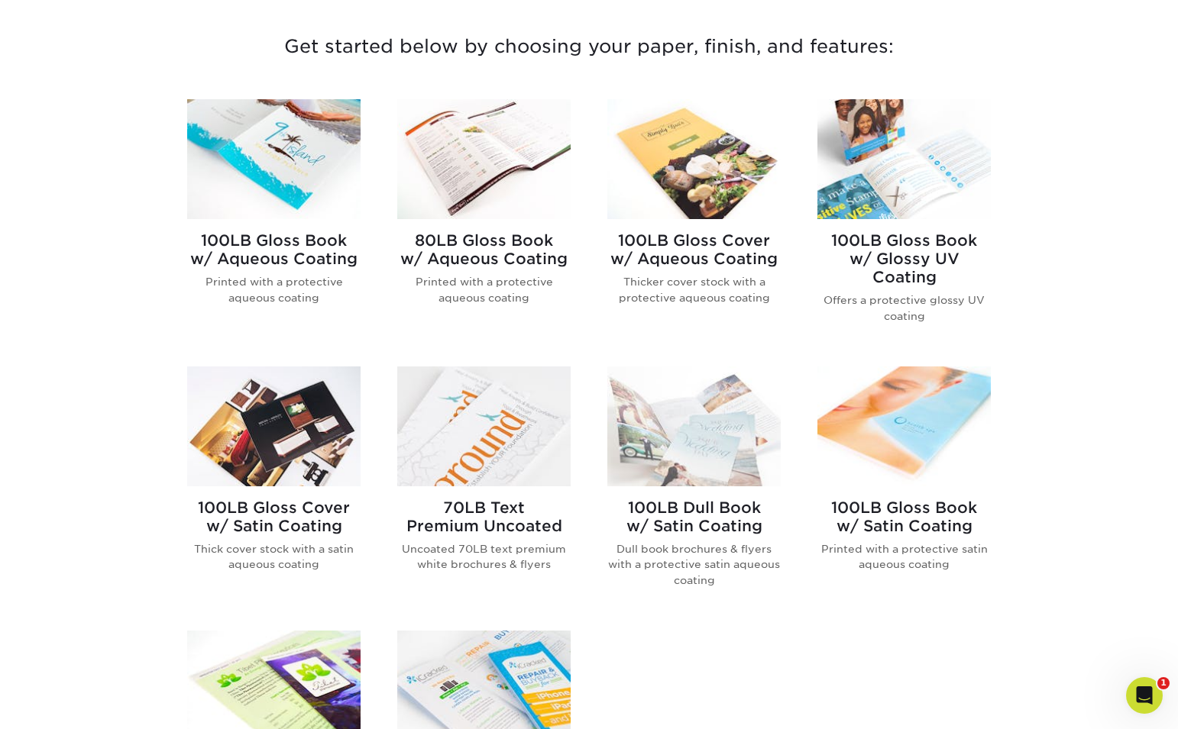
scroll to position [573, 0]
click at [287, 196] on img at bounding box center [273, 160] width 173 height 120
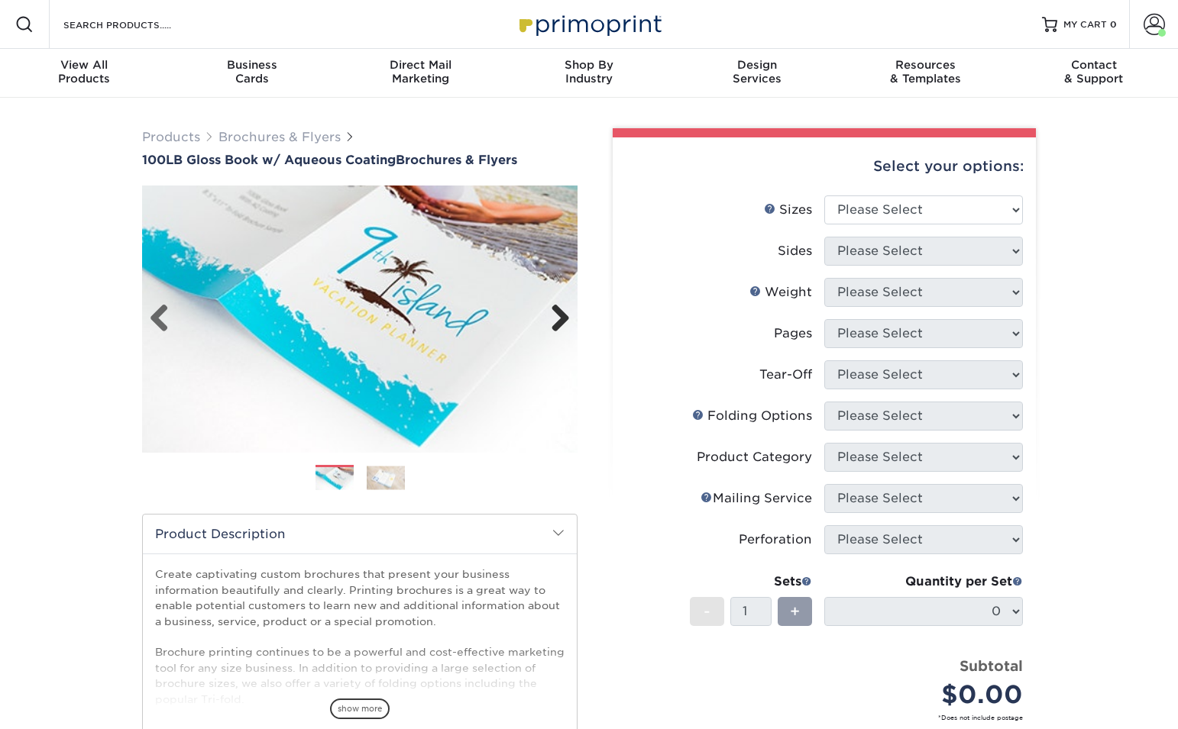
click at [553, 317] on link "Next" at bounding box center [554, 319] width 31 height 31
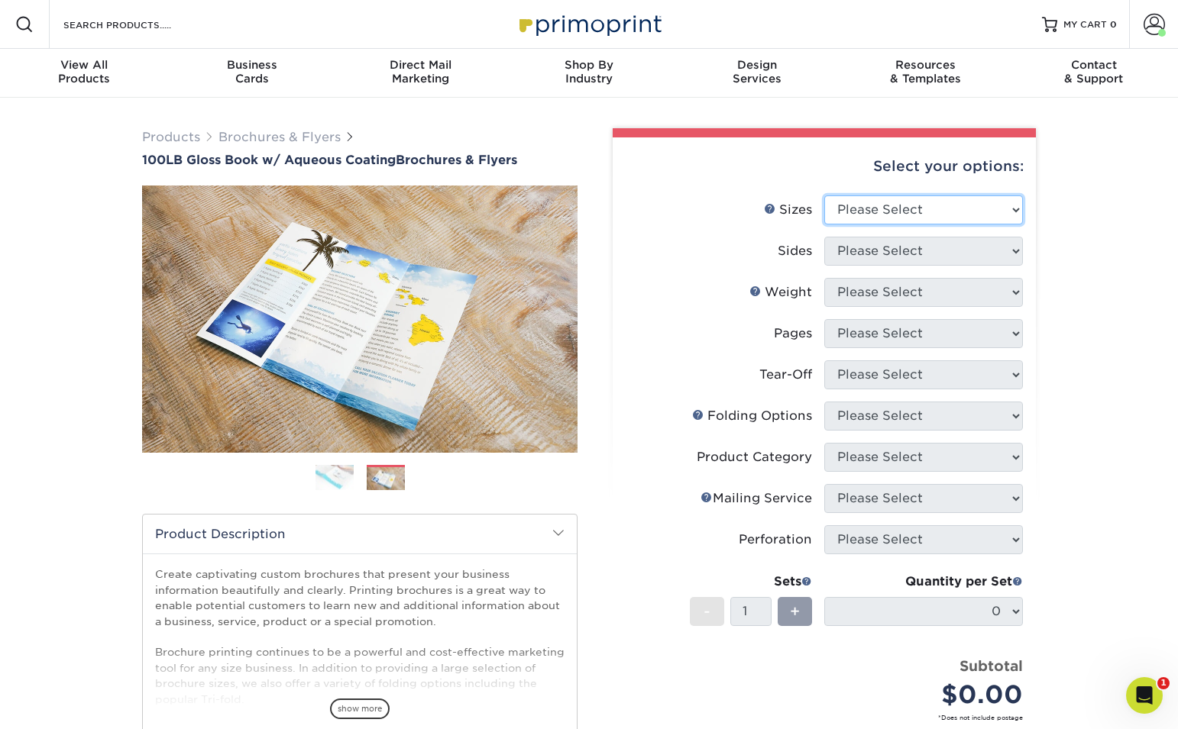
click at [941, 217] on select "Please Select 3.5" x 8.5" 3.5" x 11" 3.67" x 8.5" 4" x 6" 4" x 8.5" 4" x 9" 4" …" at bounding box center [923, 209] width 199 height 29
select select "12.00x18.00"
click at [824, 195] on select "Please Select 3.5" x 8.5" 3.5" x 11" 3.67" x 8.5" 4" x 6" 4" x 8.5" 4" x 9" 4" …" at bounding box center [923, 209] width 199 height 29
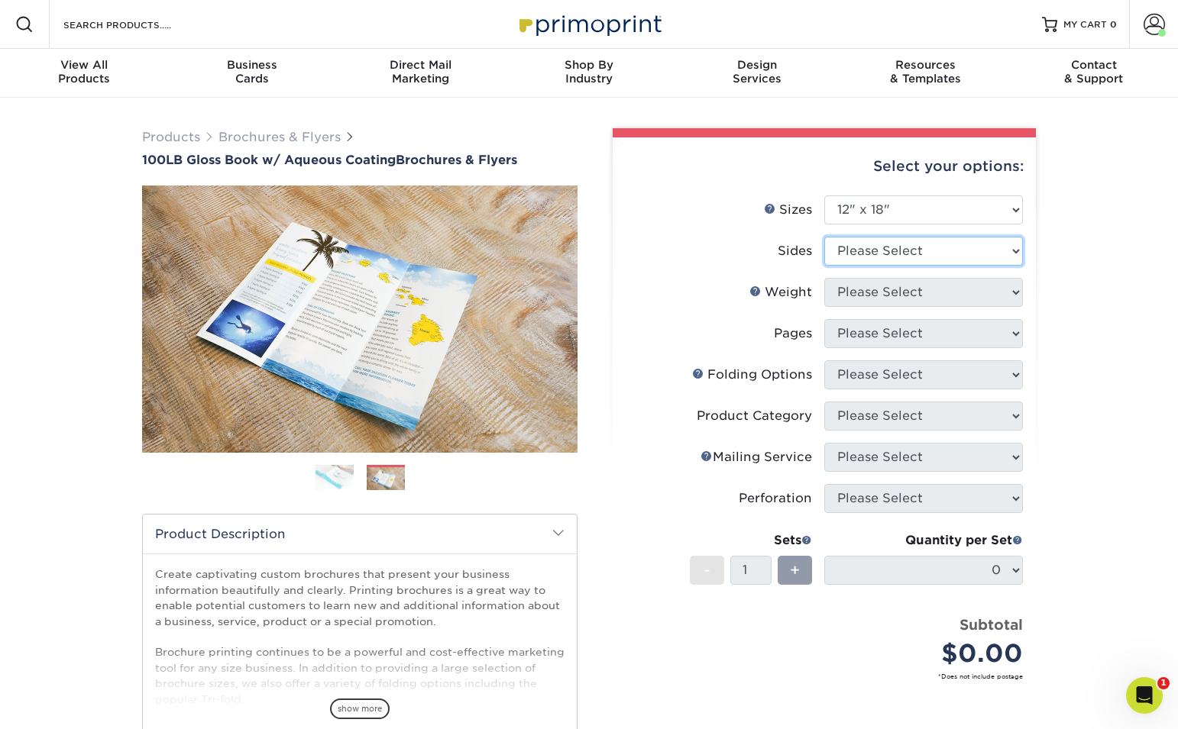
click at [874, 257] on select "Please Select Print Both Sides Print Front Only" at bounding box center [923, 251] width 199 height 29
select select "13abbda7-1d64-4f25-8bb2-c179b224825d"
click at [824, 237] on select "Please Select Print Both Sides Print Front Only" at bounding box center [923, 251] width 199 height 29
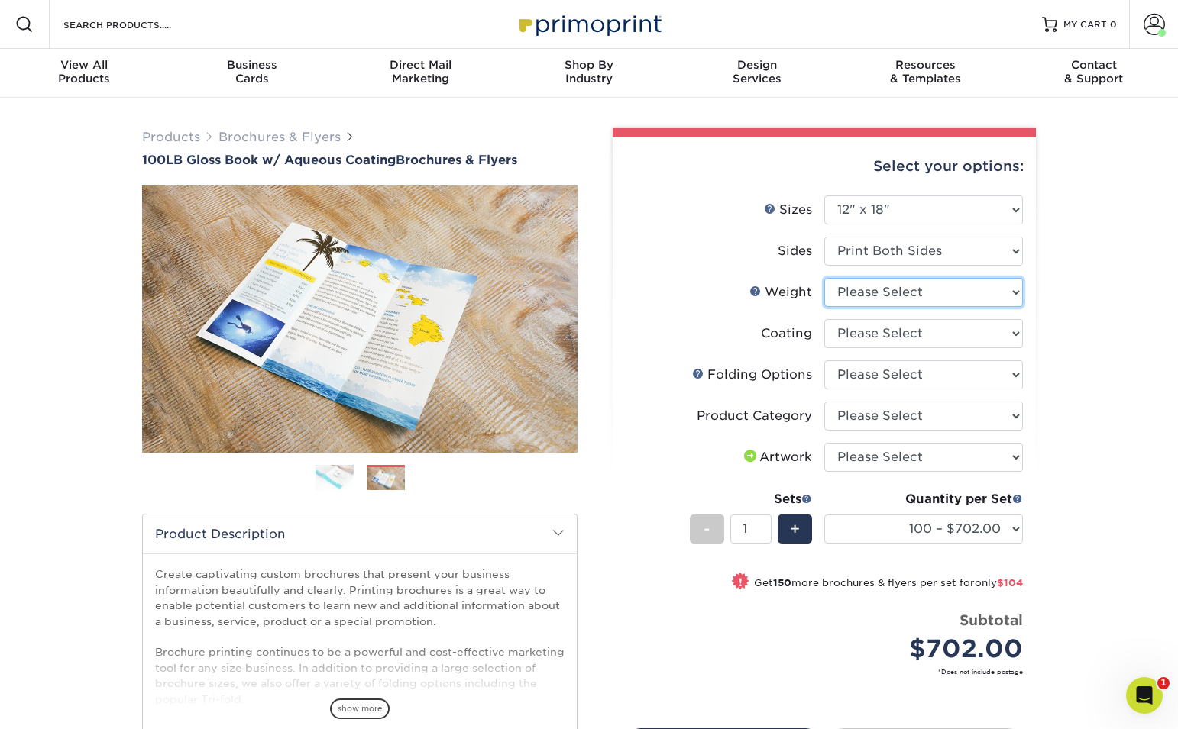
click at [926, 289] on select "Please Select 100LB" at bounding box center [923, 292] width 199 height 29
select select "100LB"
click at [824, 278] on select "Please Select 100LB" at bounding box center [923, 292] width 199 height 29
click at [922, 334] on select at bounding box center [923, 333] width 199 height 29
select select "d41dab50-ff65-4f4f-bb17-2afe4d36ae33"
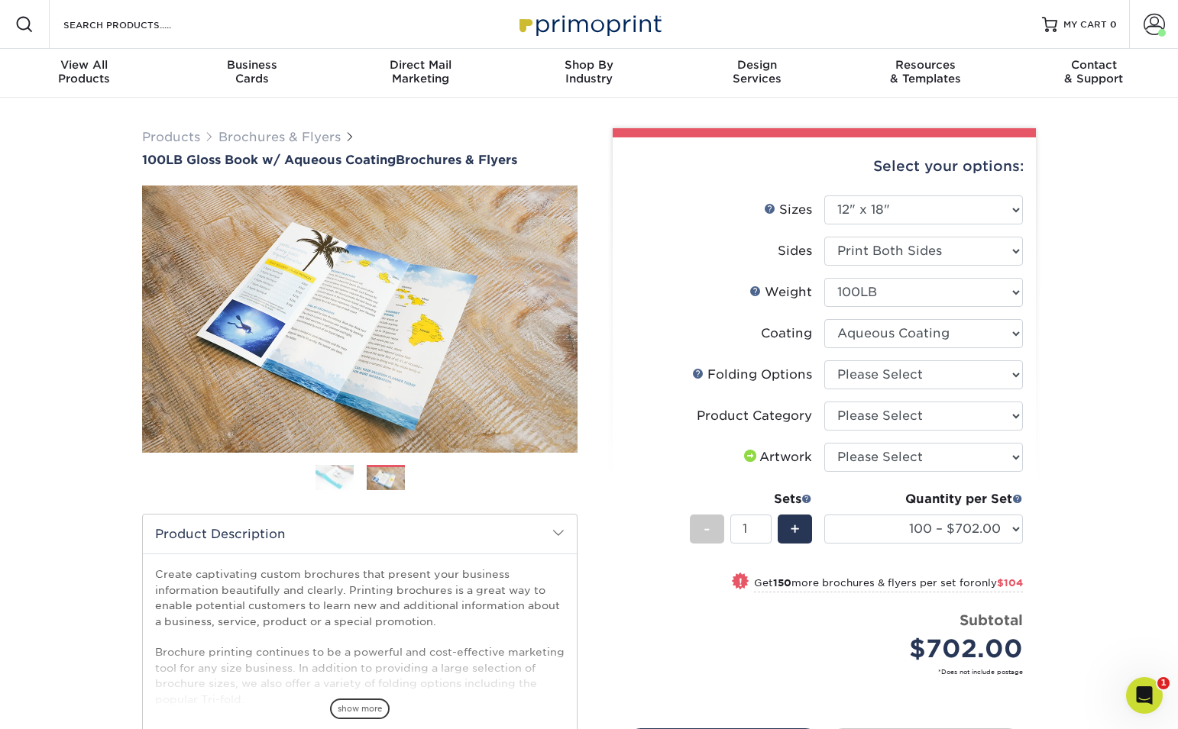
click at [824, 319] on select at bounding box center [923, 333] width 199 height 29
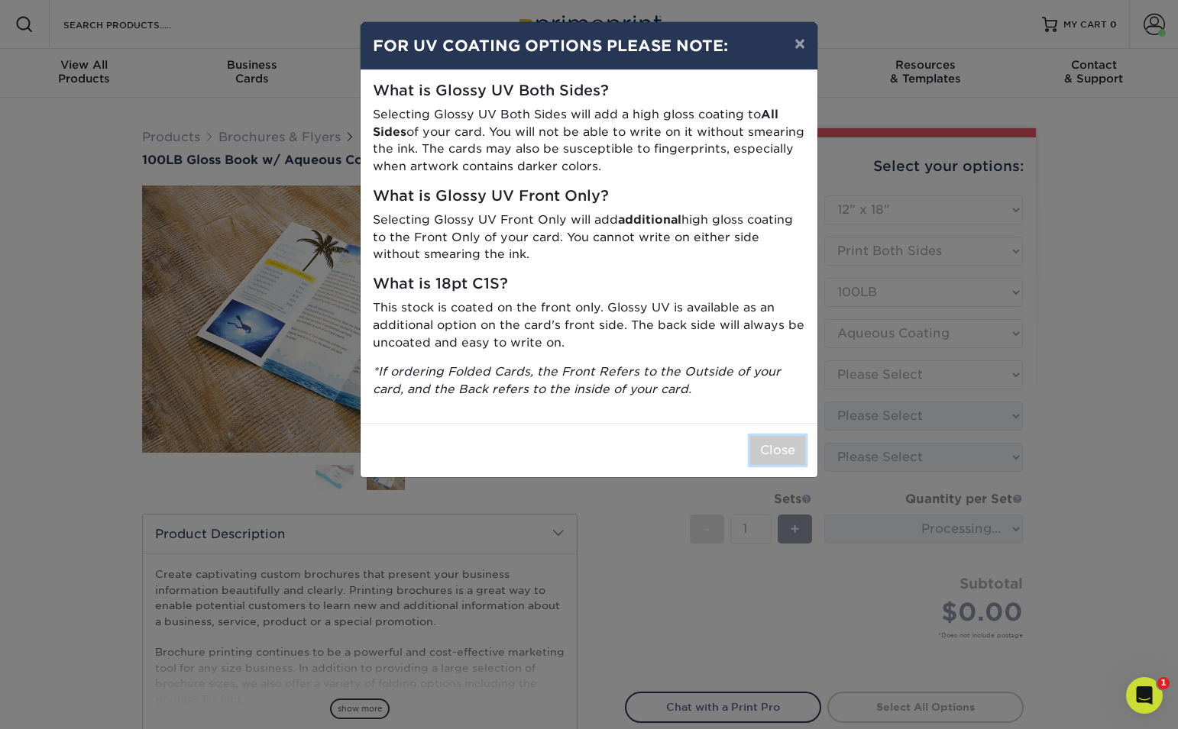
click at [777, 443] on button "Close" at bounding box center [777, 450] width 55 height 29
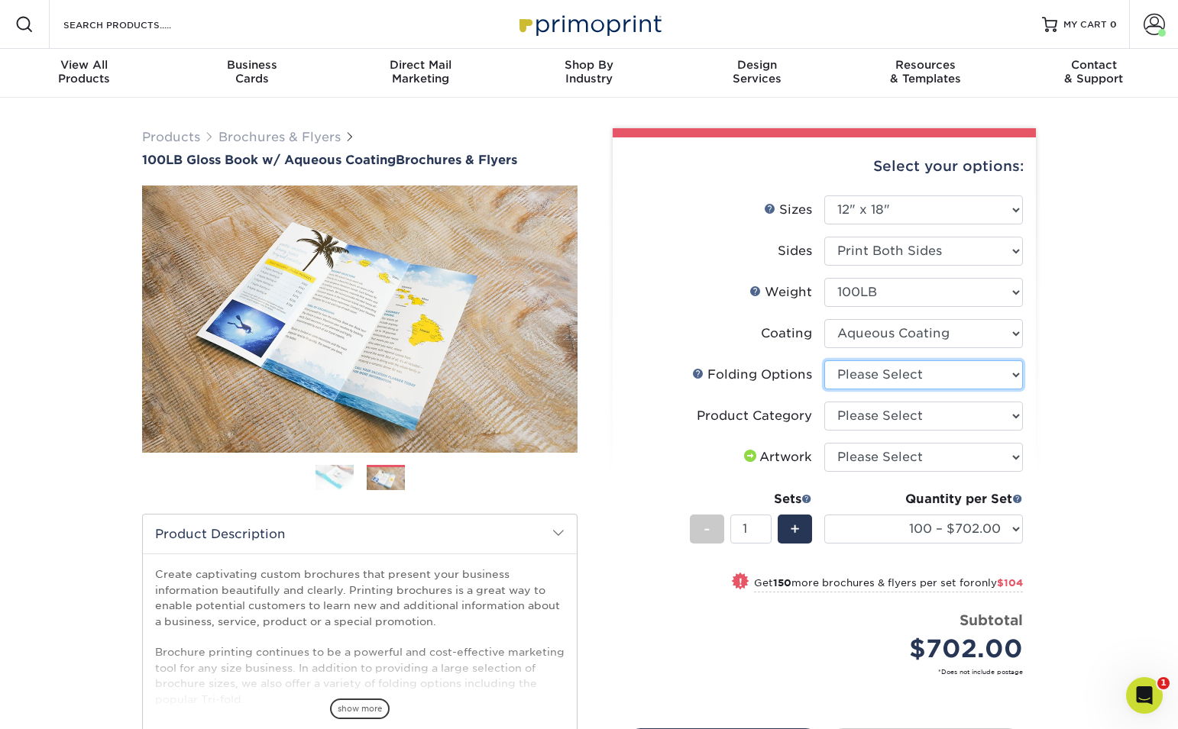
click at [894, 375] on select "Please Select FLAT - No Folding Accordion Fold Roll Fold Tri-Fold / Letter Fold…" at bounding box center [923, 374] width 199 height 29
select select "6bd2fd9e-193e-4811-88f7-94c08206d735"
click at [824, 360] on select "Please Select FLAT - No Folding Accordion Fold Roll Fold Tri-Fold / Letter Fold…" at bounding box center [923, 374] width 199 height 29
click at [888, 378] on select "Please Select FLAT - No Folding Accordion Fold Roll Fold Tri-Fold / Letter Fold…" at bounding box center [923, 374] width 199 height 29
click at [907, 418] on select "Please Select Flyers and Brochures" at bounding box center [923, 416] width 199 height 29
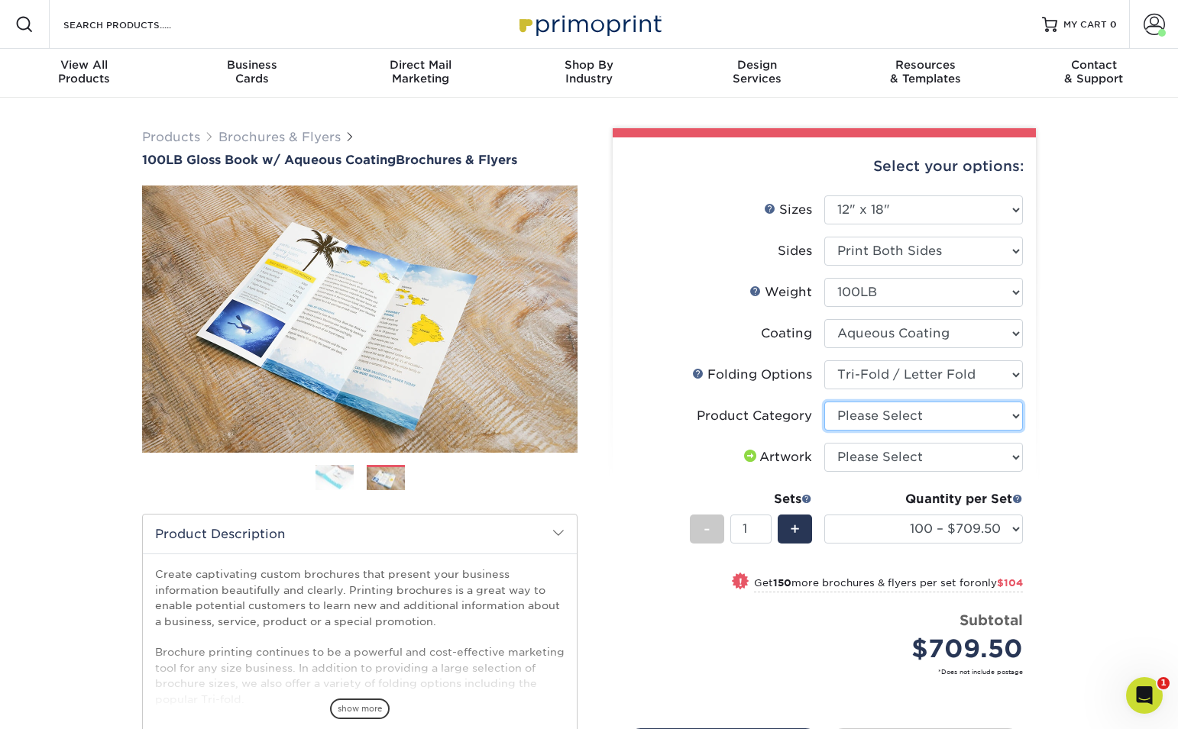
select select "1a668080-6b7c-4174-b399-2c3833b27ef4"
click at [824, 402] on select "Please Select Flyers and Brochures" at bounding box center [923, 416] width 199 height 29
click at [885, 460] on select "Please Select I will upload files I need a design - $175" at bounding box center [923, 457] width 199 height 29
select select "upload"
click at [824, 443] on select "Please Select I will upload files I need a design - $175" at bounding box center [923, 457] width 199 height 29
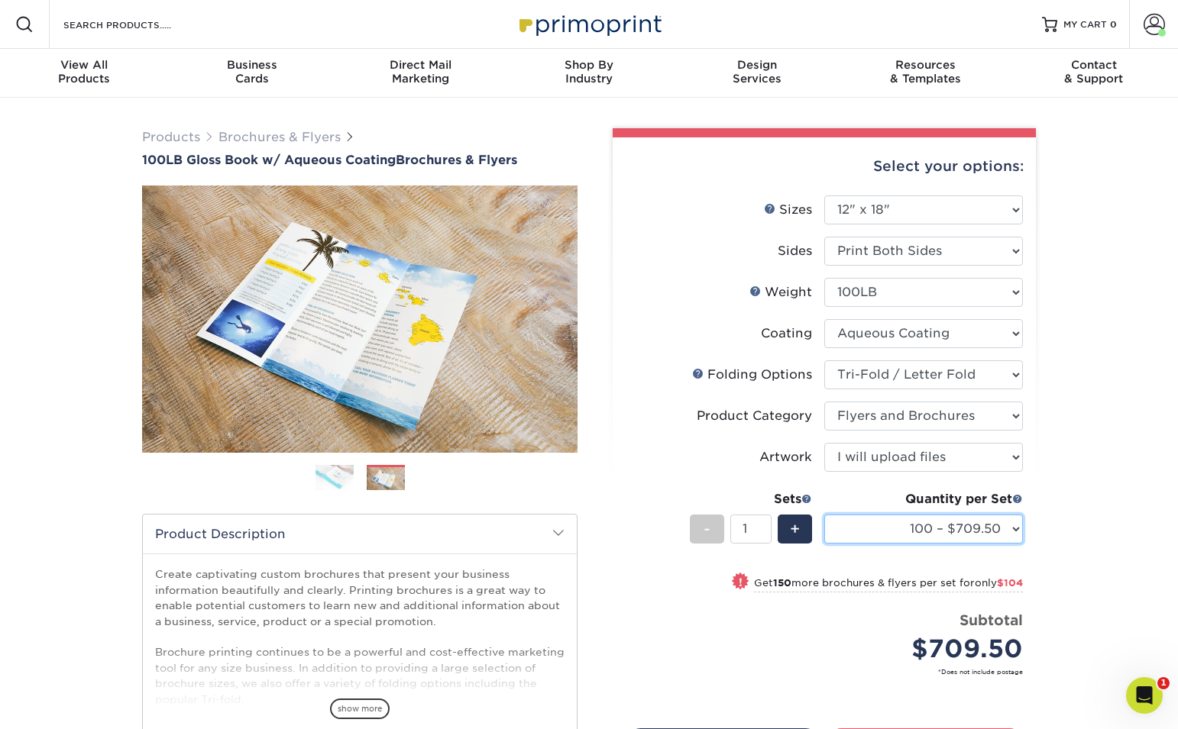
click at [990, 528] on select "100 – $709.50 250 – $813.50 500 – $877.00 1000 – $990.75 2000 – $1178.75 2500 –…" at bounding box center [923, 529] width 199 height 29
select select "5000 – $2036.75"
click at [824, 515] on select "100 – $709.50 250 – $813.50 500 – $877.00 1000 – $990.75 2000 – $1178.75 2500 –…" at bounding box center [923, 529] width 199 height 29
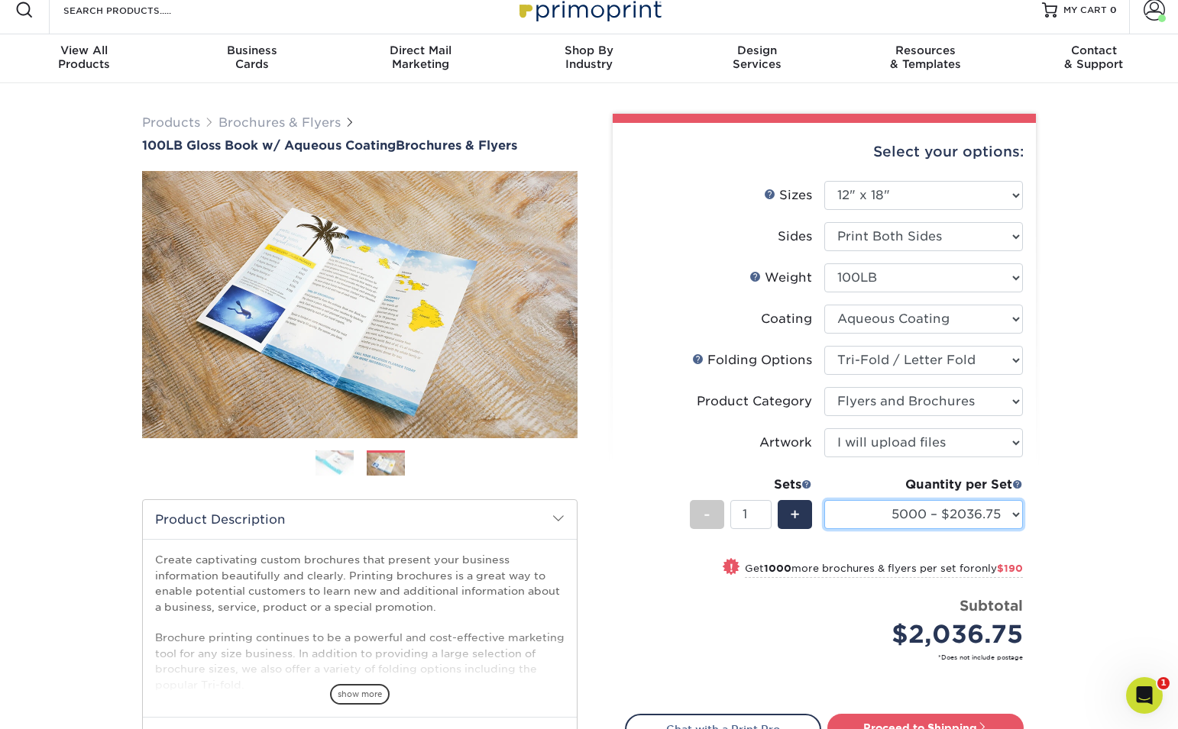
scroll to position [18, 0]
